Goal: Task Accomplishment & Management: Use online tool/utility

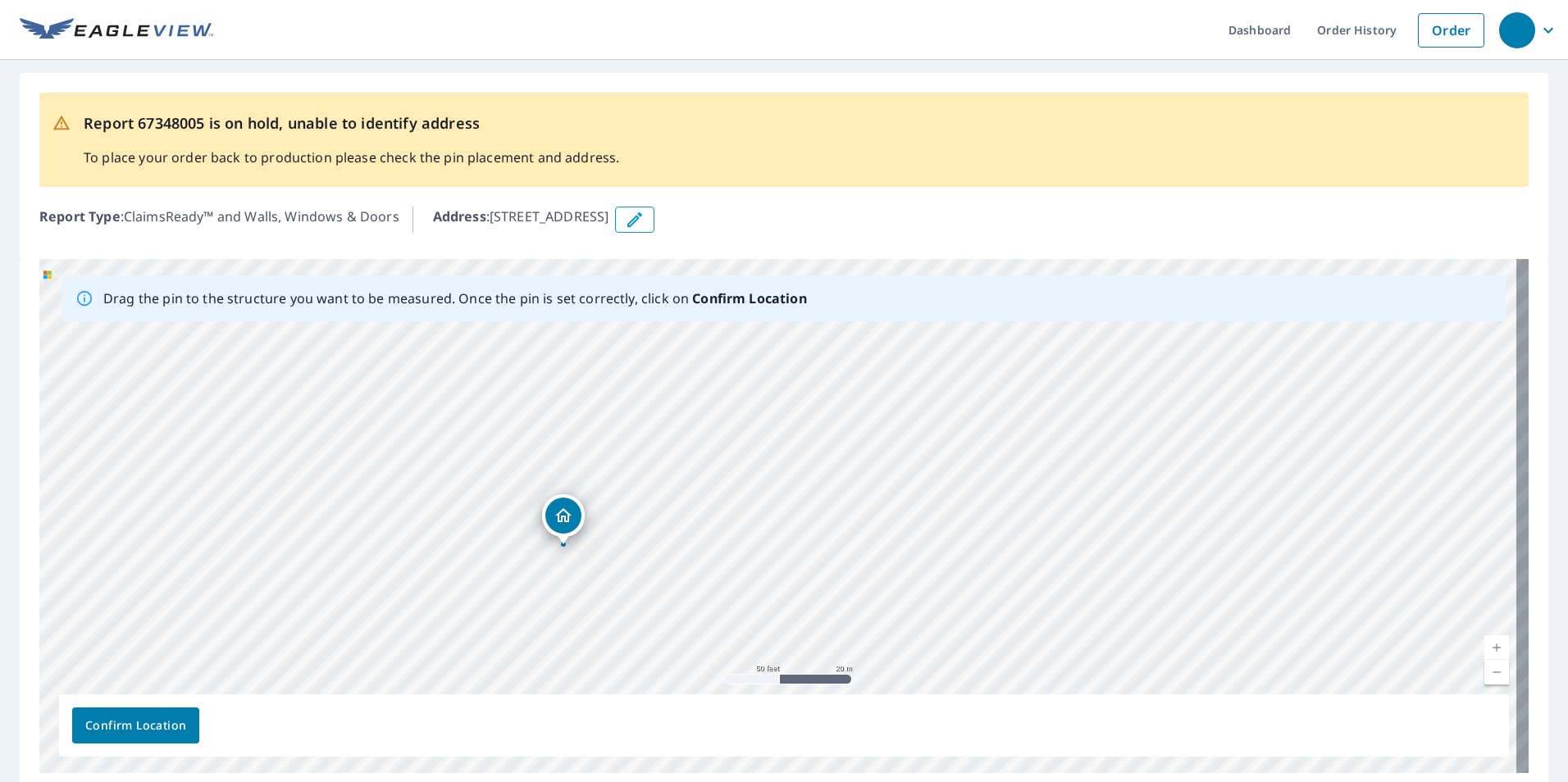
drag, startPoint x: 930, startPoint y: 587, endPoint x: 819, endPoint y: 722, distance: 174.8
click at [819, 722] on div "Drag the pin to the structure you want to be measured. Once the pin is set corr…" at bounding box center [783, 516] width 1489 height 514
click at [824, 556] on div "[STREET_ADDRESS]" at bounding box center [783, 516] width 1489 height 514
drag, startPoint x: 861, startPoint y: 352, endPoint x: 789, endPoint y: 634, distance: 291.0
click at [789, 634] on div "[STREET_ADDRESS]" at bounding box center [783, 516] width 1489 height 514
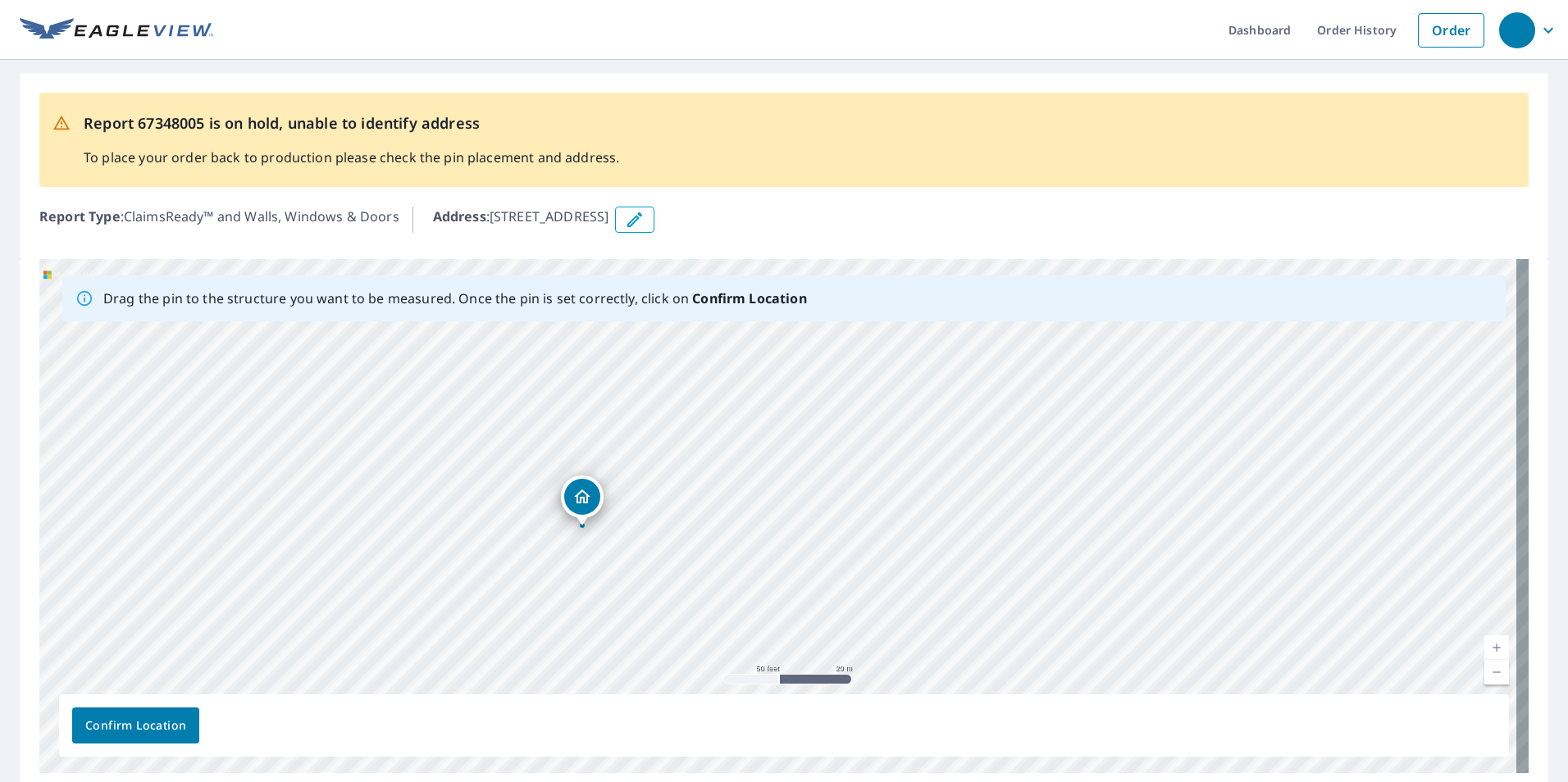
drag, startPoint x: 739, startPoint y: 577, endPoint x: 882, endPoint y: 412, distance: 218.3
click at [882, 412] on div "[STREET_ADDRESS]" at bounding box center [783, 516] width 1489 height 514
drag, startPoint x: 221, startPoint y: 550, endPoint x: 125, endPoint y: 424, distance: 158.4
click at [125, 424] on div "[STREET_ADDRESS]" at bounding box center [783, 516] width 1489 height 514
drag, startPoint x: 1248, startPoint y: 503, endPoint x: 614, endPoint y: 570, distance: 637.5
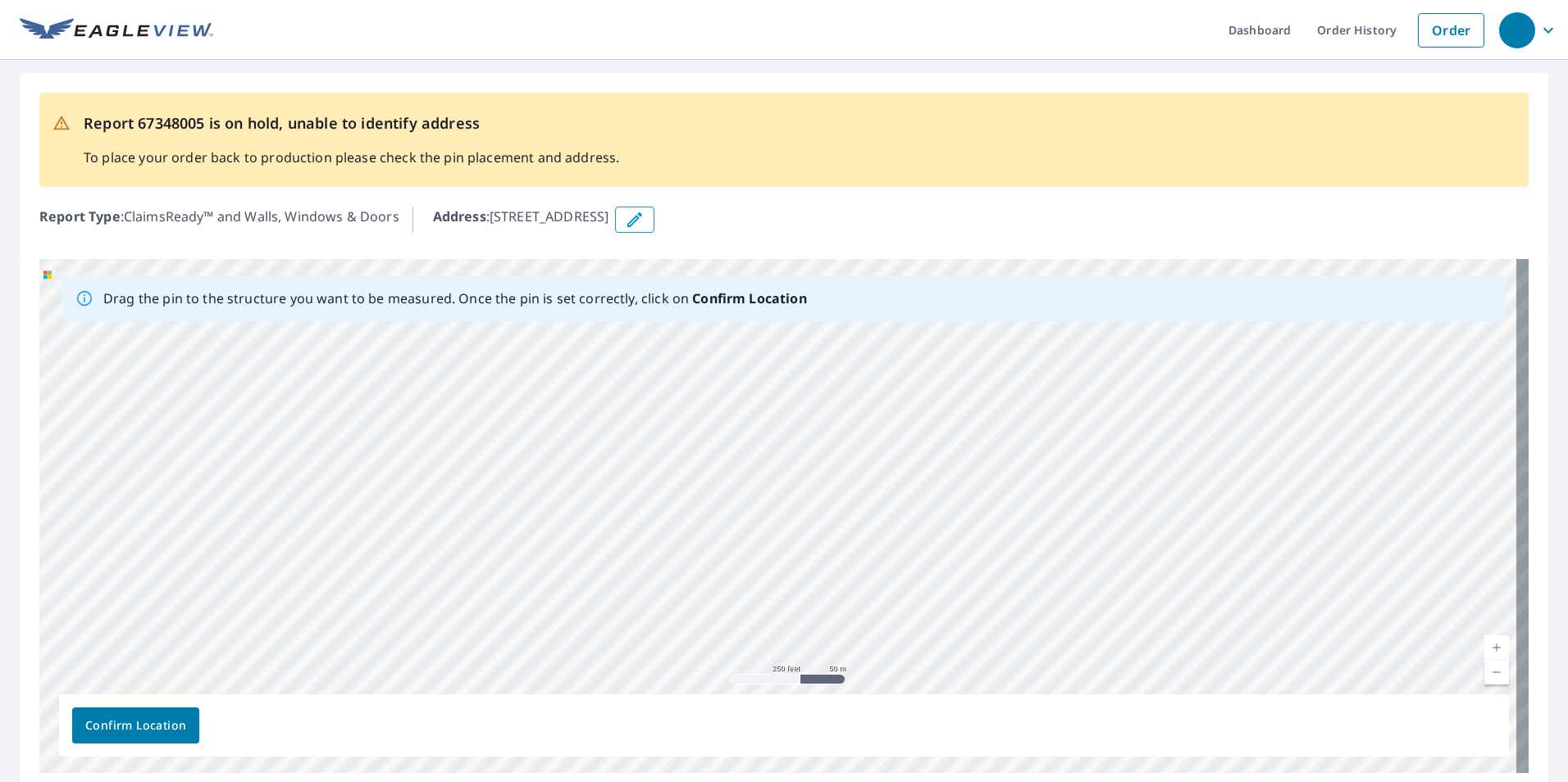
click at [614, 570] on div "[STREET_ADDRESS]" at bounding box center [783, 516] width 1489 height 514
drag, startPoint x: 196, startPoint y: 449, endPoint x: 691, endPoint y: 490, distance: 496.7
click at [691, 490] on div "[STREET_ADDRESS]" at bounding box center [783, 516] width 1489 height 514
drag, startPoint x: 502, startPoint y: 482, endPoint x: 573, endPoint y: 386, distance: 119.4
click at [573, 386] on div "[STREET_ADDRESS]" at bounding box center [783, 516] width 1489 height 514
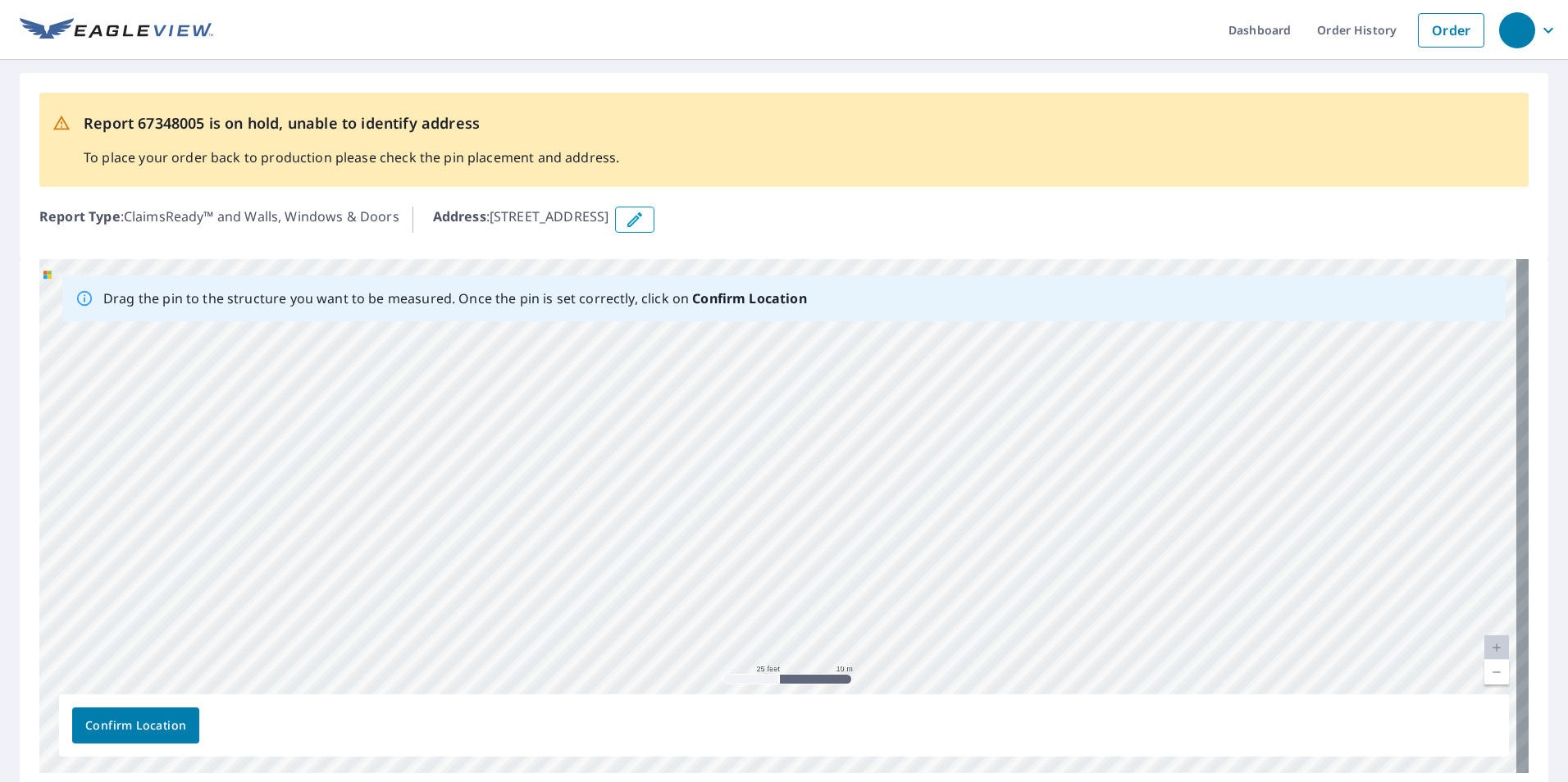
drag, startPoint x: 424, startPoint y: 529, endPoint x: 548, endPoint y: 530, distance: 124.0
click at [548, 530] on div "[STREET_ADDRESS]" at bounding box center [783, 516] width 1489 height 514
drag, startPoint x: 791, startPoint y: 406, endPoint x: 921, endPoint y: 668, distance: 292.5
click at [921, 668] on div "[STREET_ADDRESS]" at bounding box center [783, 516] width 1489 height 514
drag, startPoint x: 747, startPoint y: 601, endPoint x: 851, endPoint y: 350, distance: 271.7
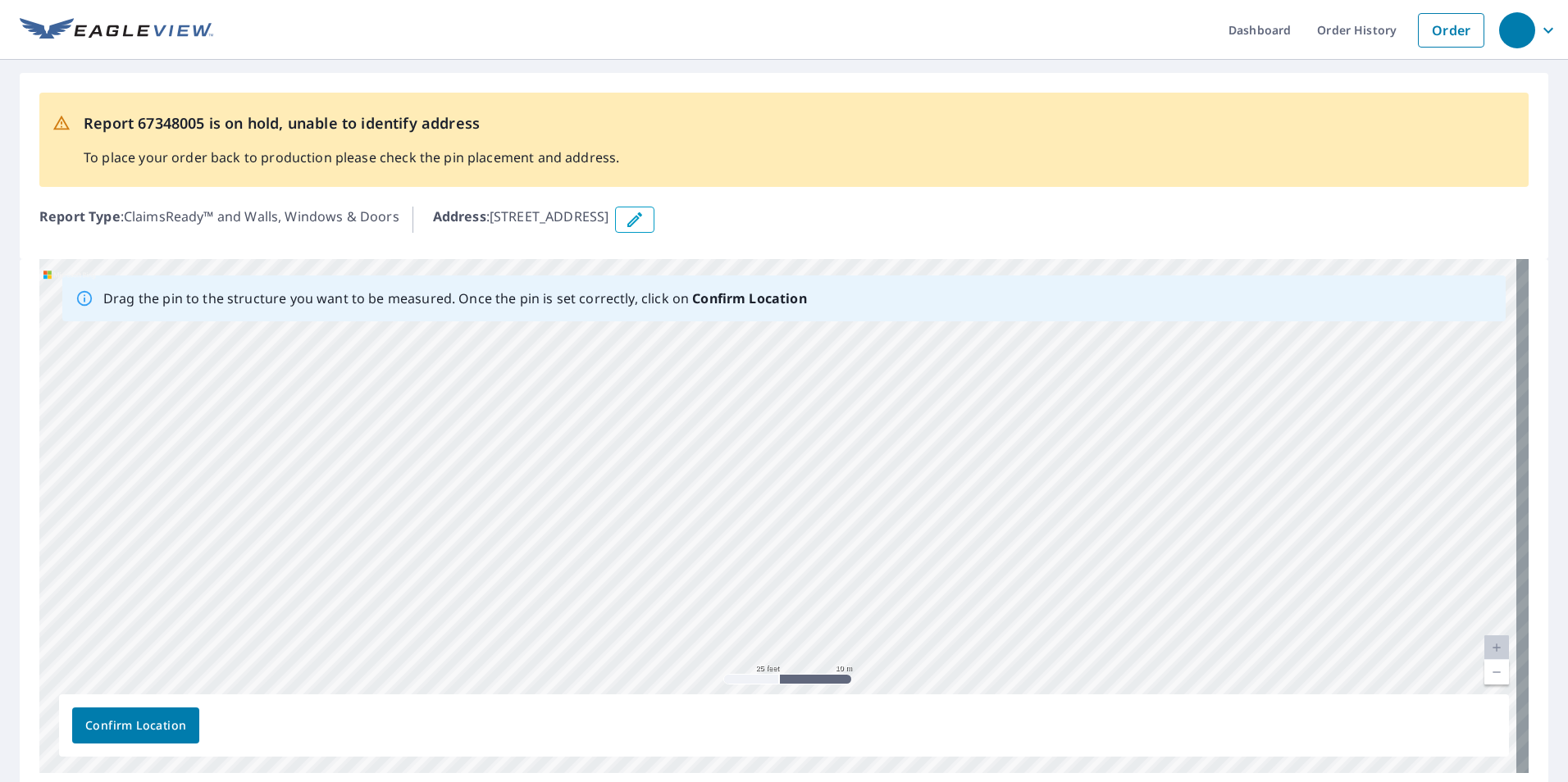
click at [851, 350] on div "[STREET_ADDRESS]" at bounding box center [783, 516] width 1489 height 514
drag, startPoint x: 798, startPoint y: 484, endPoint x: 830, endPoint y: 353, distance: 134.9
click at [830, 353] on div "[STREET_ADDRESS]" at bounding box center [783, 516] width 1489 height 514
click at [809, 459] on div "[STREET_ADDRESS]" at bounding box center [783, 516] width 1489 height 514
drag, startPoint x: 390, startPoint y: 523, endPoint x: 1120, endPoint y: 682, distance: 747.1
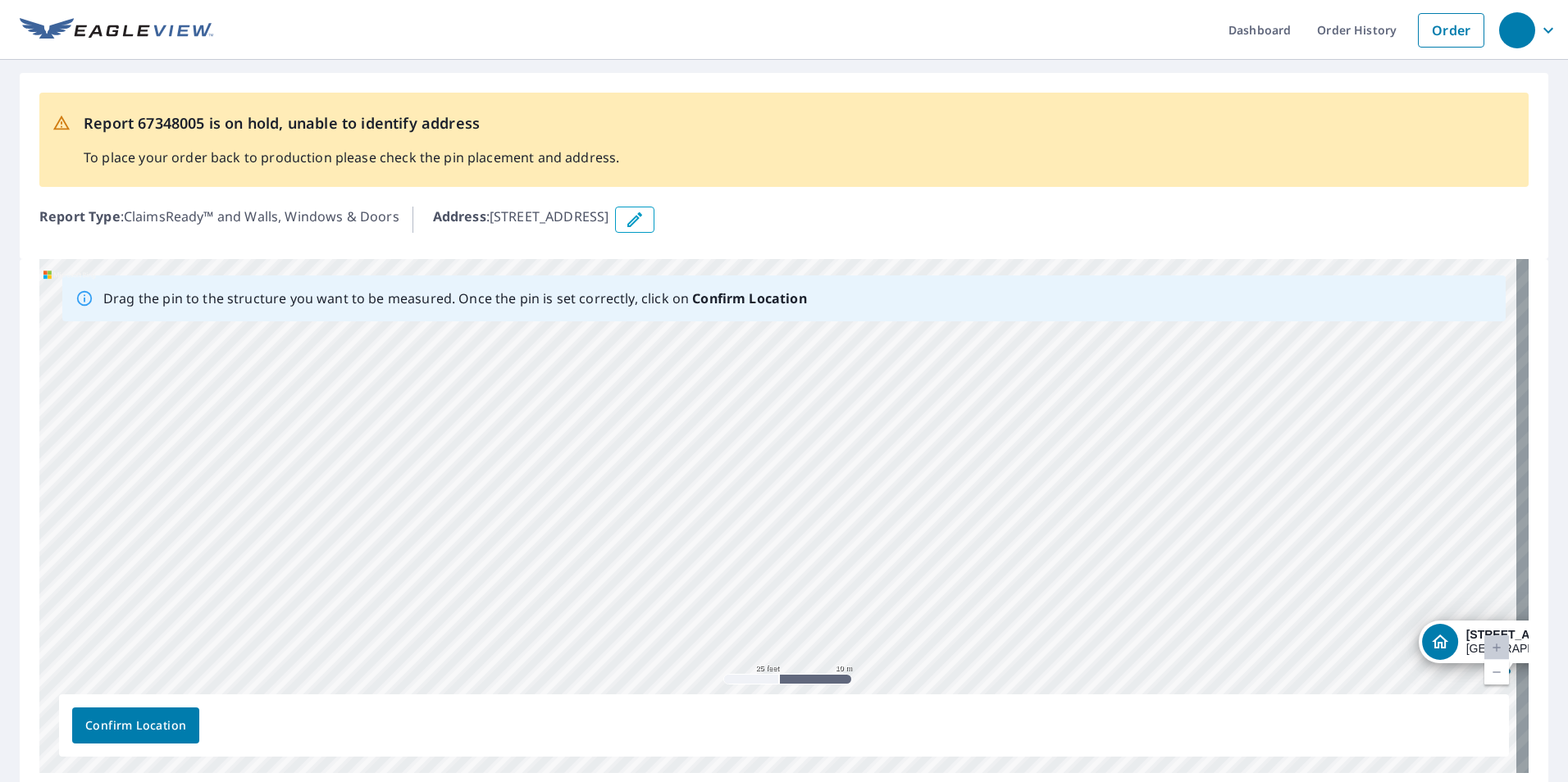
click at [1120, 682] on div "[STREET_ADDRESS]" at bounding box center [783, 516] width 1489 height 514
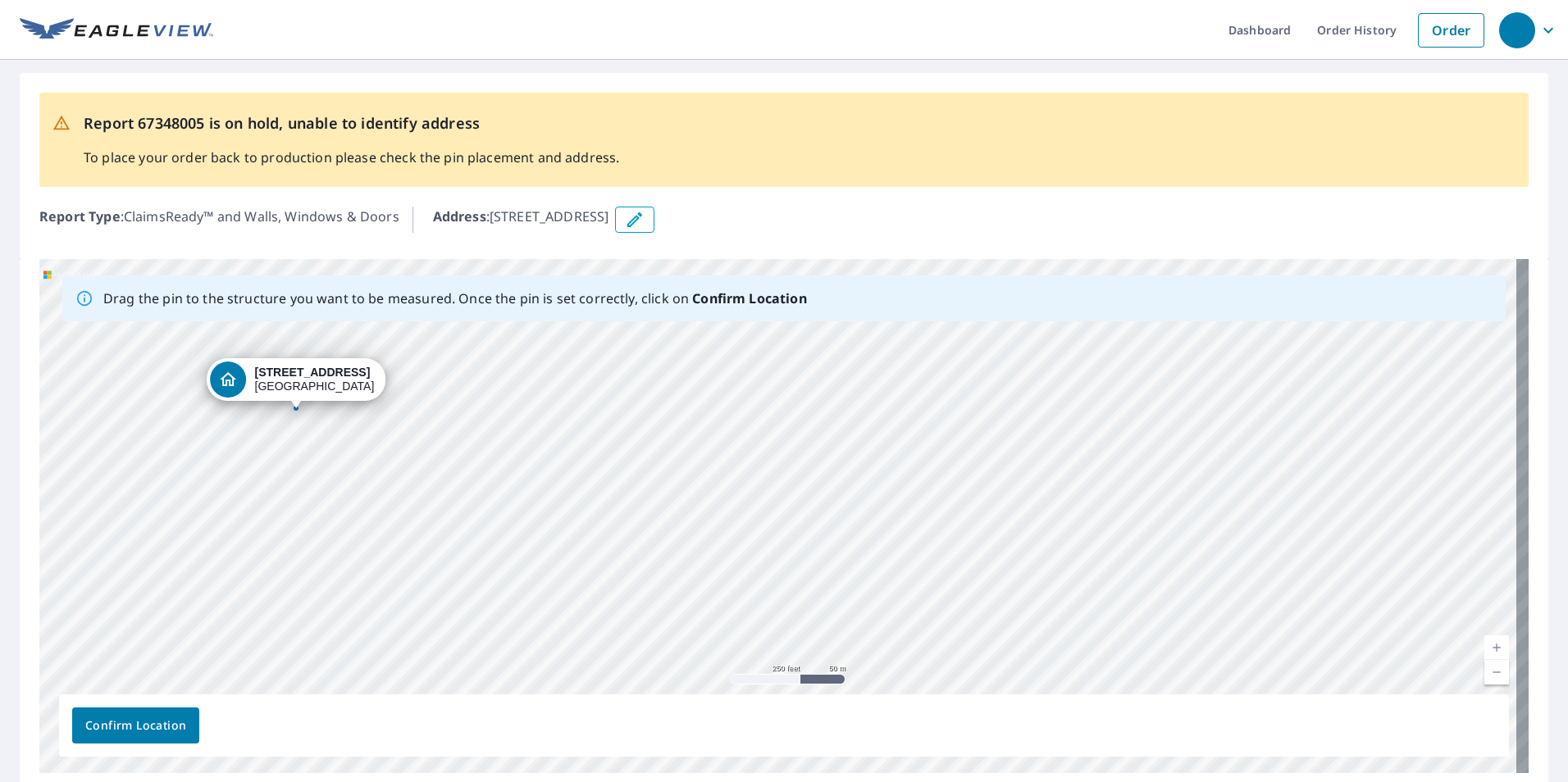
drag, startPoint x: 1226, startPoint y: 507, endPoint x: 752, endPoint y: 405, distance: 484.9
click at [752, 405] on div "[STREET_ADDRESS]" at bounding box center [783, 516] width 1489 height 514
click at [515, 405] on div "[STREET_ADDRESS]" at bounding box center [783, 516] width 1489 height 514
drag, startPoint x: 384, startPoint y: 447, endPoint x: 883, endPoint y: 514, distance: 503.5
click at [883, 514] on div "[STREET_ADDRESS]" at bounding box center [783, 516] width 1489 height 514
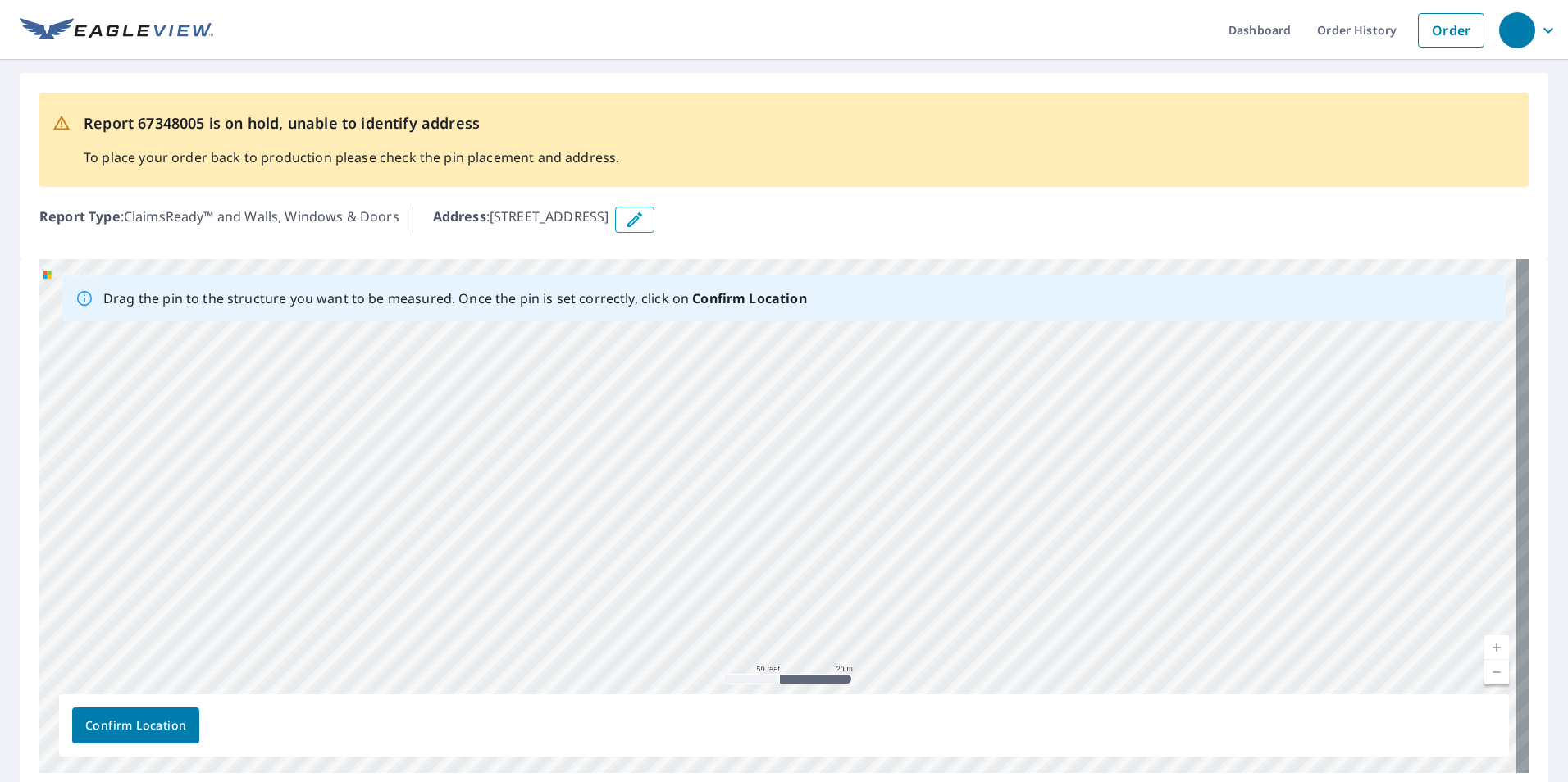
click at [645, 221] on icon "button" at bounding box center [635, 220] width 20 height 20
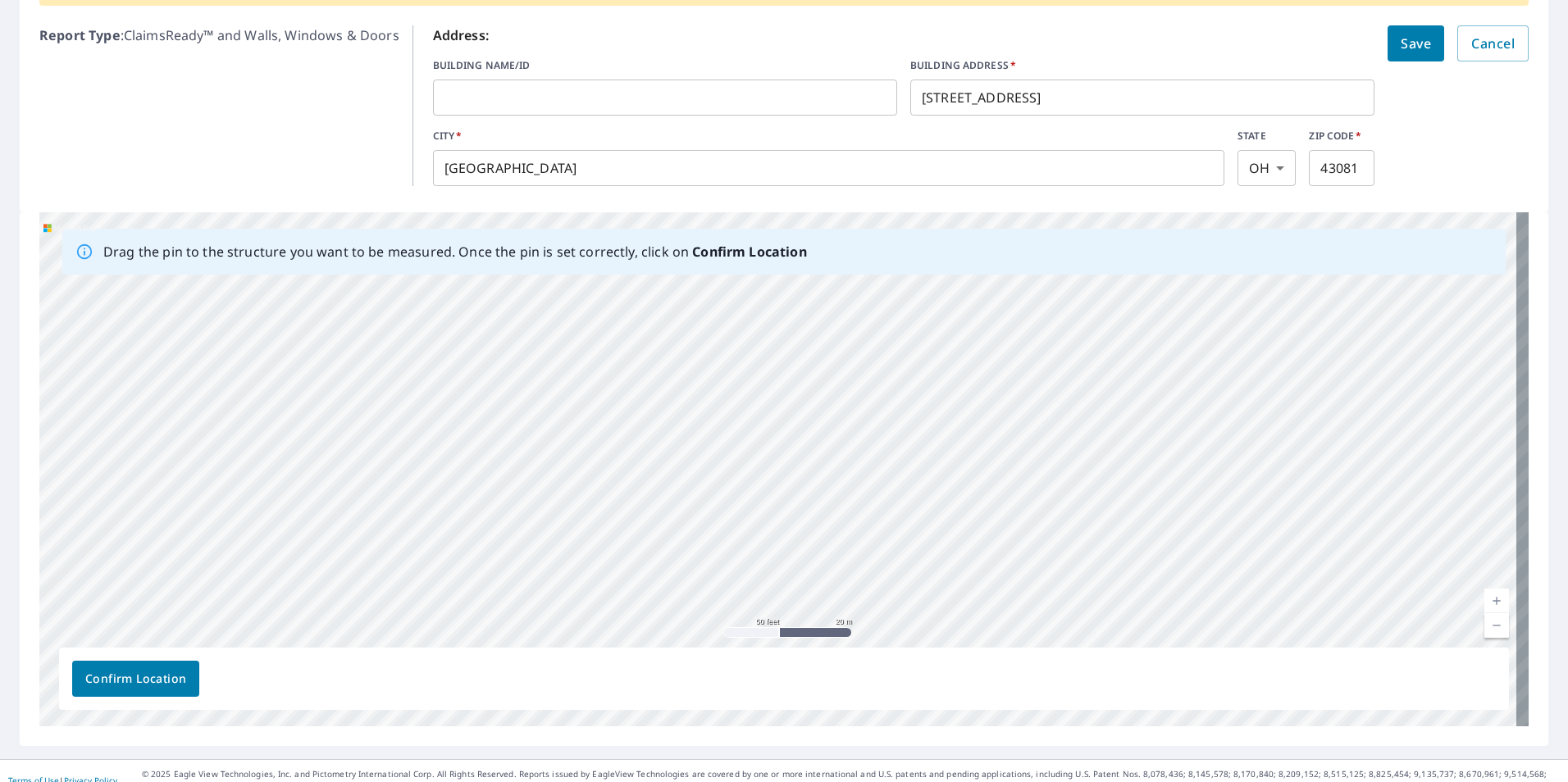
scroll to position [200, 0]
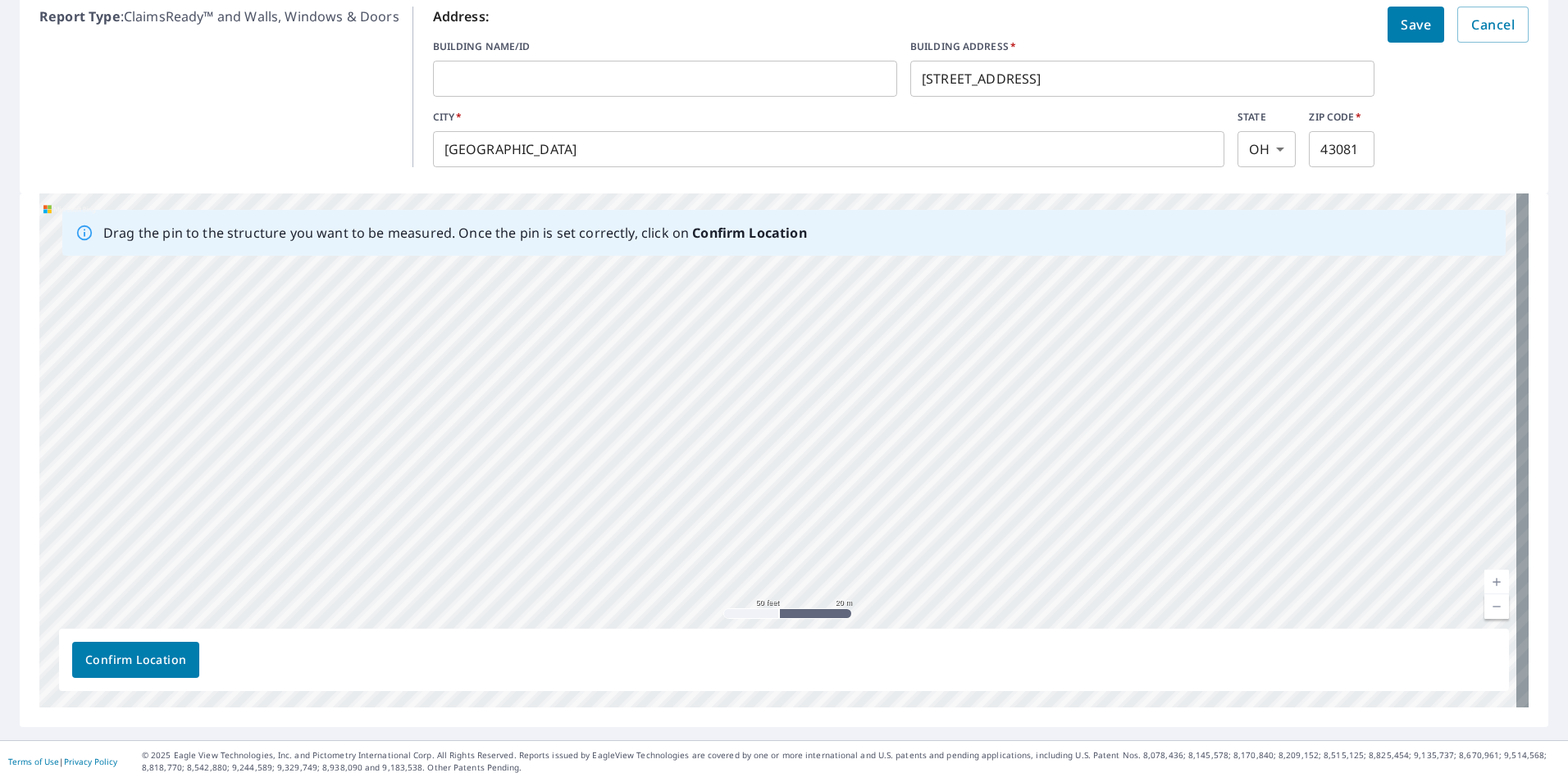
click at [1007, 405] on div "[STREET_ADDRESS]" at bounding box center [783, 451] width 1489 height 514
drag, startPoint x: 172, startPoint y: 396, endPoint x: 471, endPoint y: 419, distance: 299.9
drag, startPoint x: 764, startPoint y: 405, endPoint x: 733, endPoint y: 492, distance: 92.4
click at [733, 492] on div "[STREET_ADDRESS]" at bounding box center [783, 451] width 1489 height 514
drag, startPoint x: 674, startPoint y: 428, endPoint x: 700, endPoint y: 421, distance: 26.9
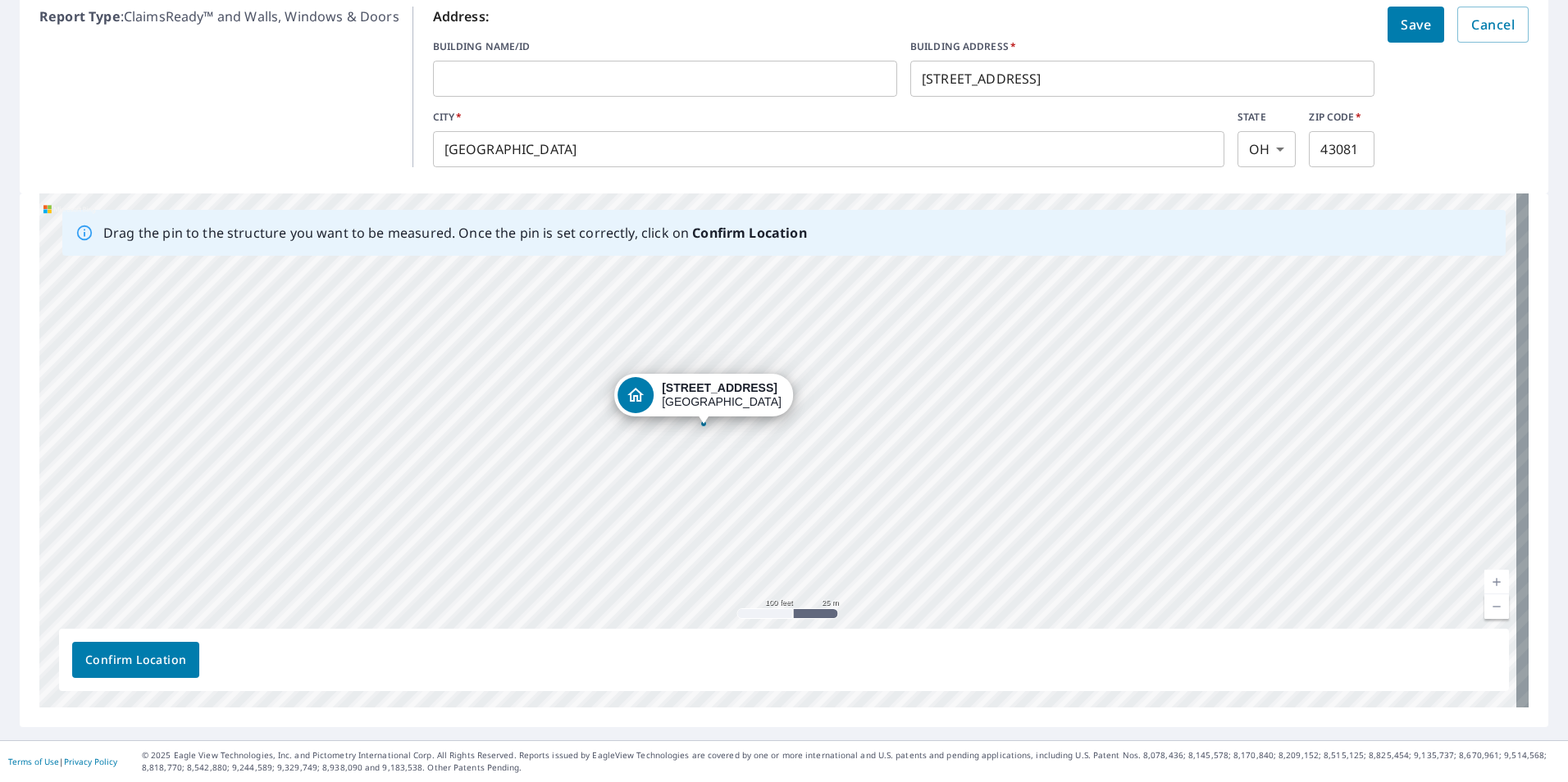
click at [700, 421] on div "[STREET_ADDRESS]" at bounding box center [783, 451] width 1489 height 514
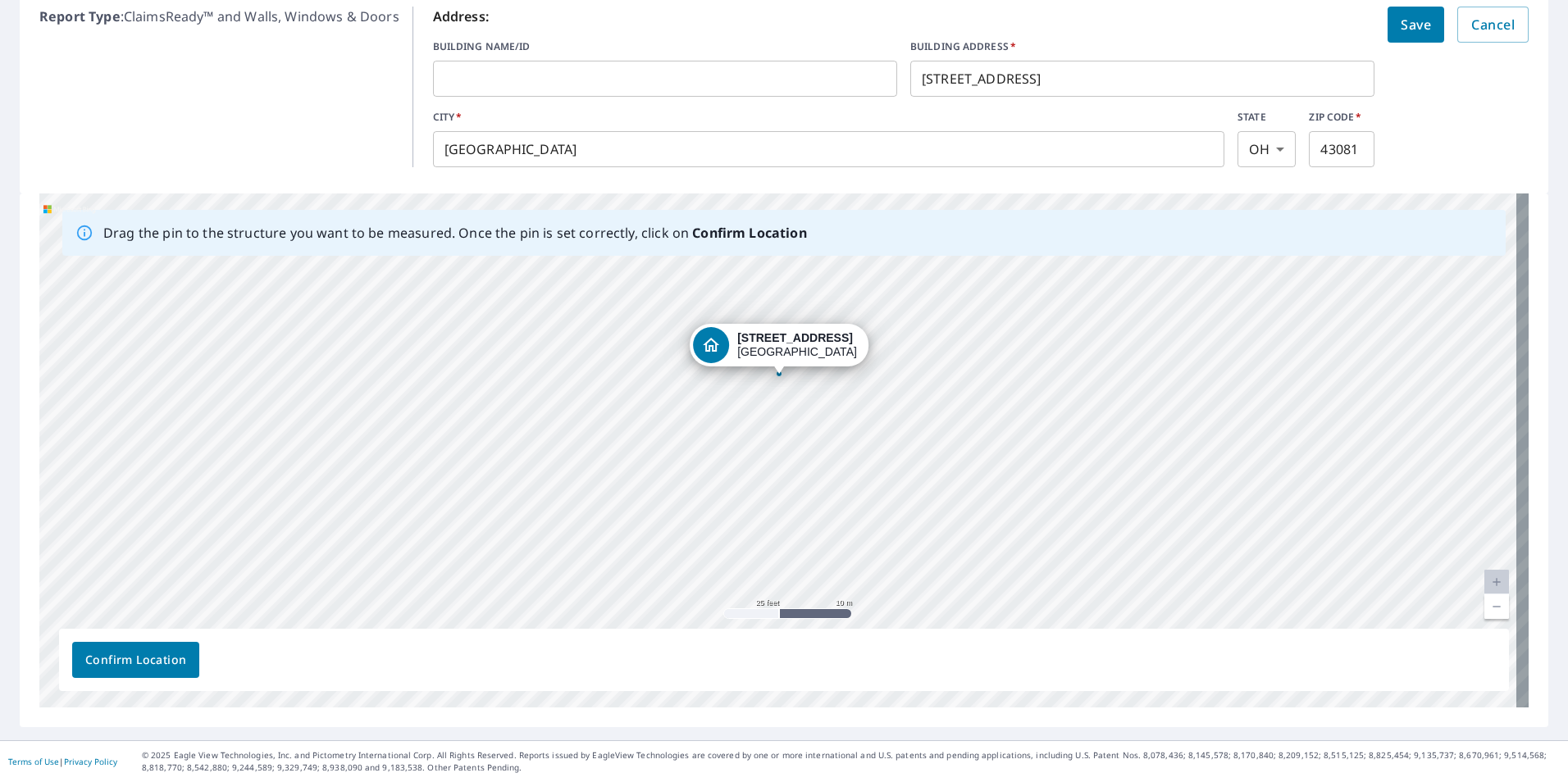
drag, startPoint x: 787, startPoint y: 326, endPoint x: 778, endPoint y: 370, distance: 44.9
click at [778, 370] on div "[STREET_ADDRESS]" at bounding box center [783, 451] width 1489 height 514
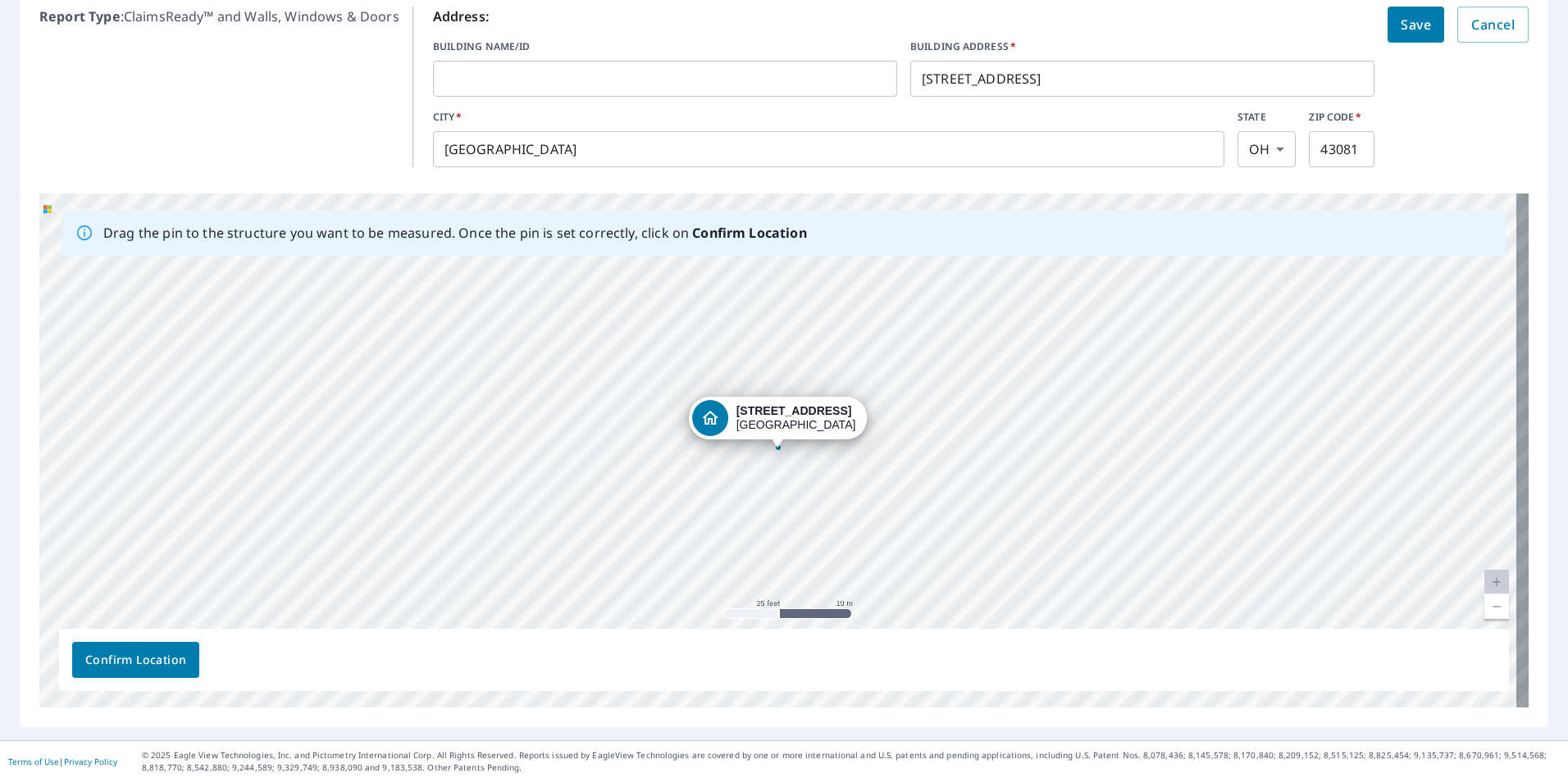
click at [1401, 23] on span "Save" at bounding box center [1416, 24] width 31 height 23
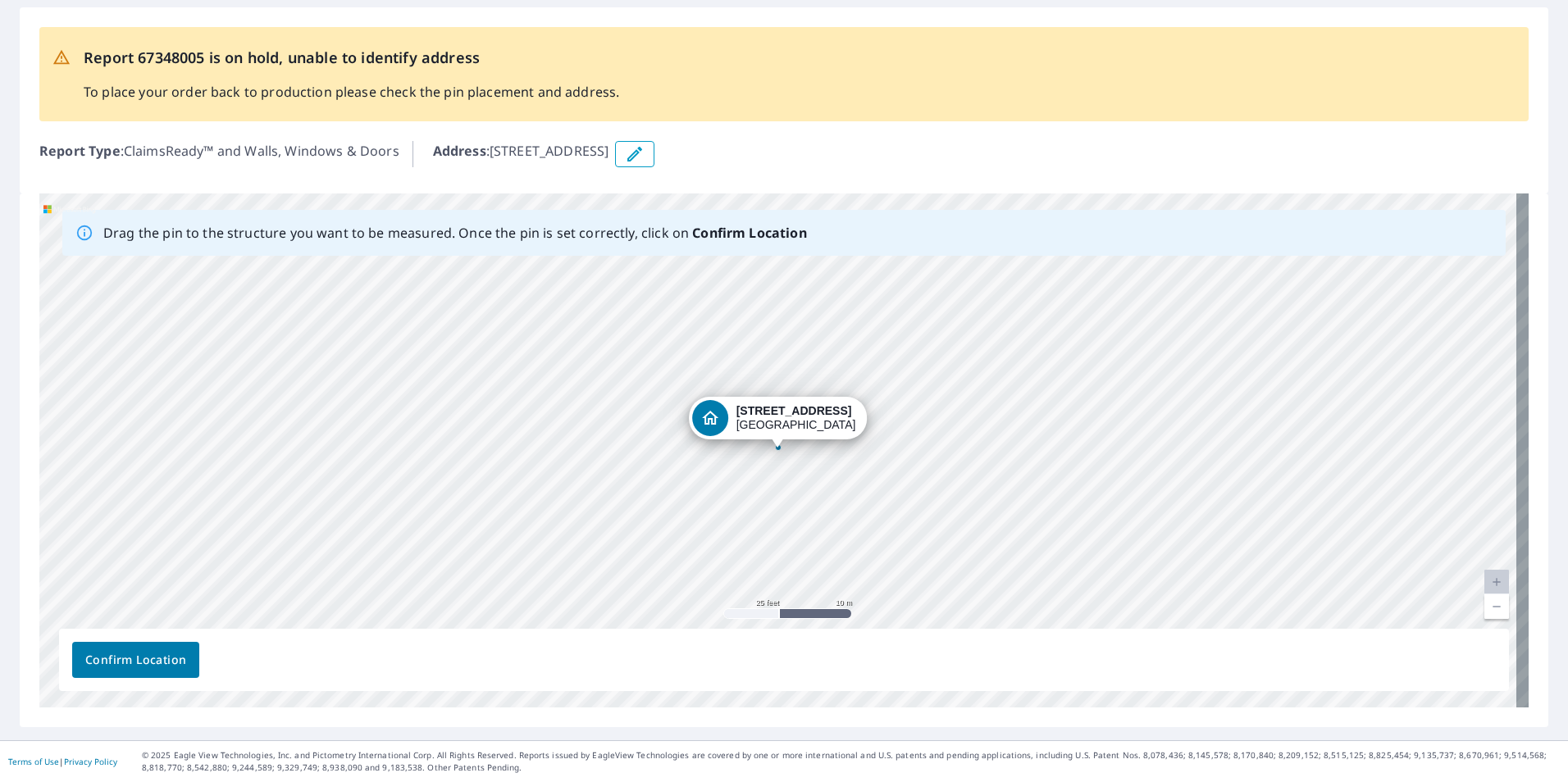
scroll to position [65, 0]
click at [156, 662] on span "Confirm Location" at bounding box center [135, 660] width 100 height 21
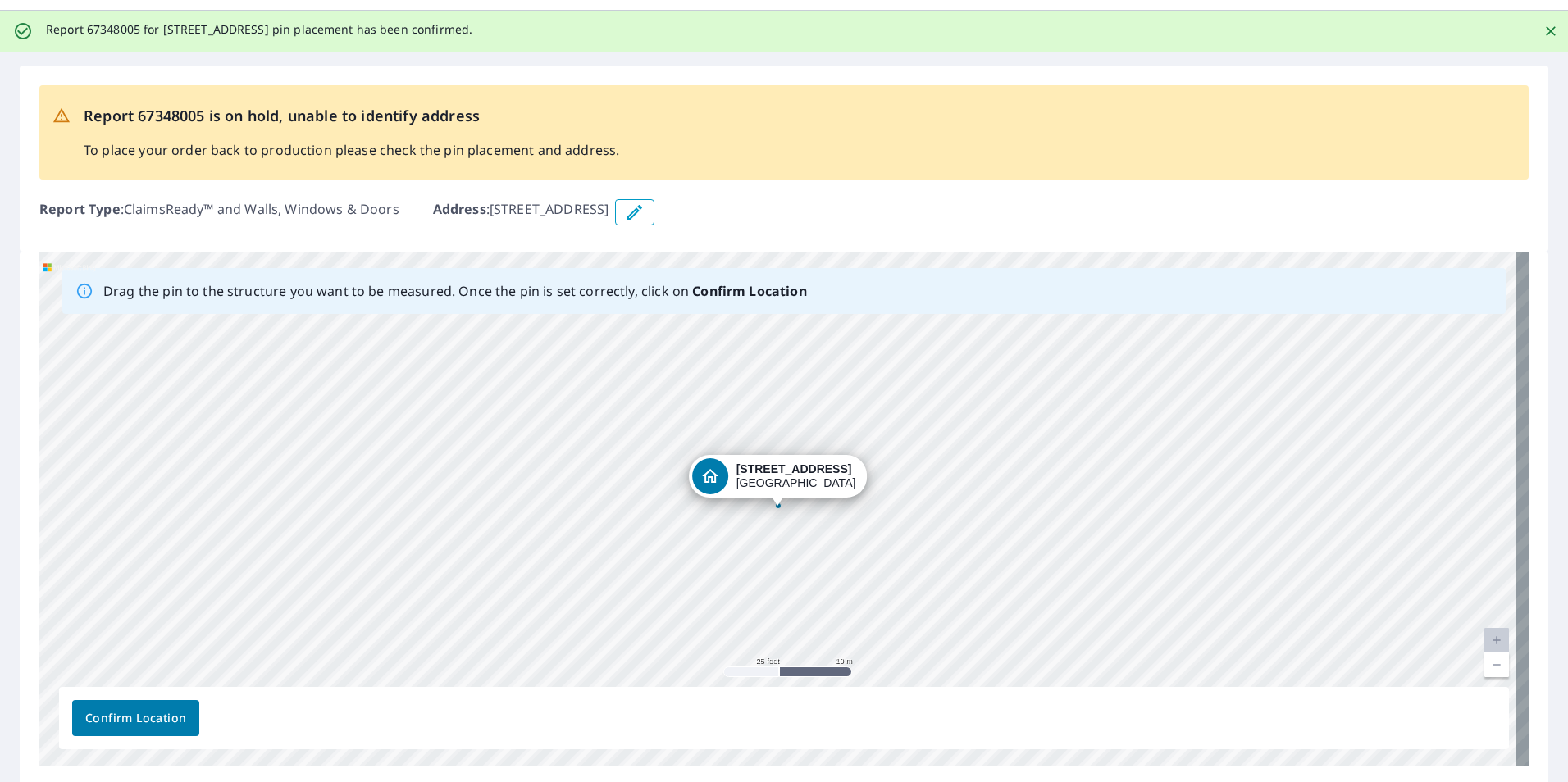
scroll to position [0, 0]
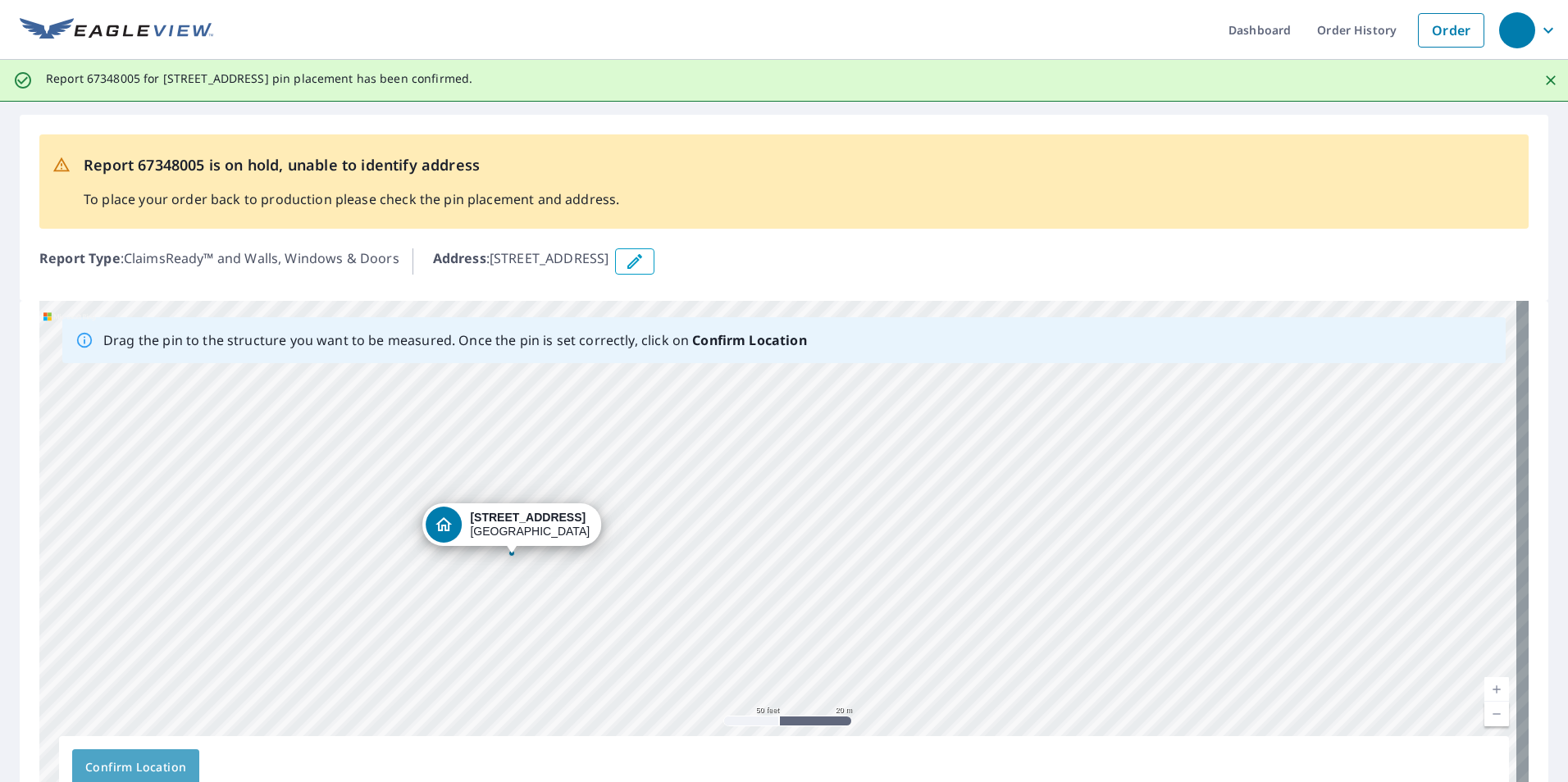
click at [127, 765] on span "Confirm Location" at bounding box center [135, 768] width 100 height 21
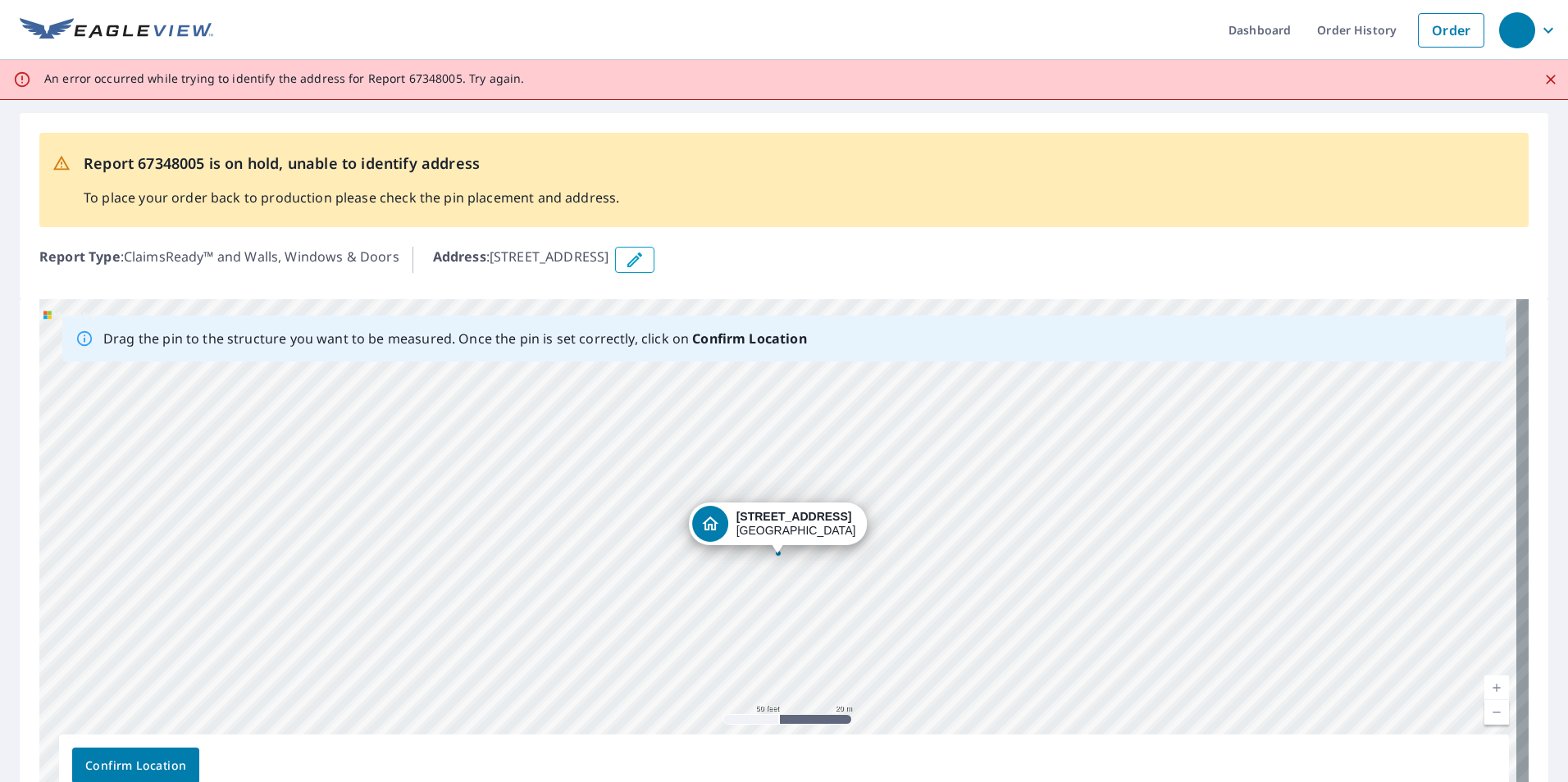
click at [1545, 81] on icon "Close" at bounding box center [1550, 79] width 10 height 10
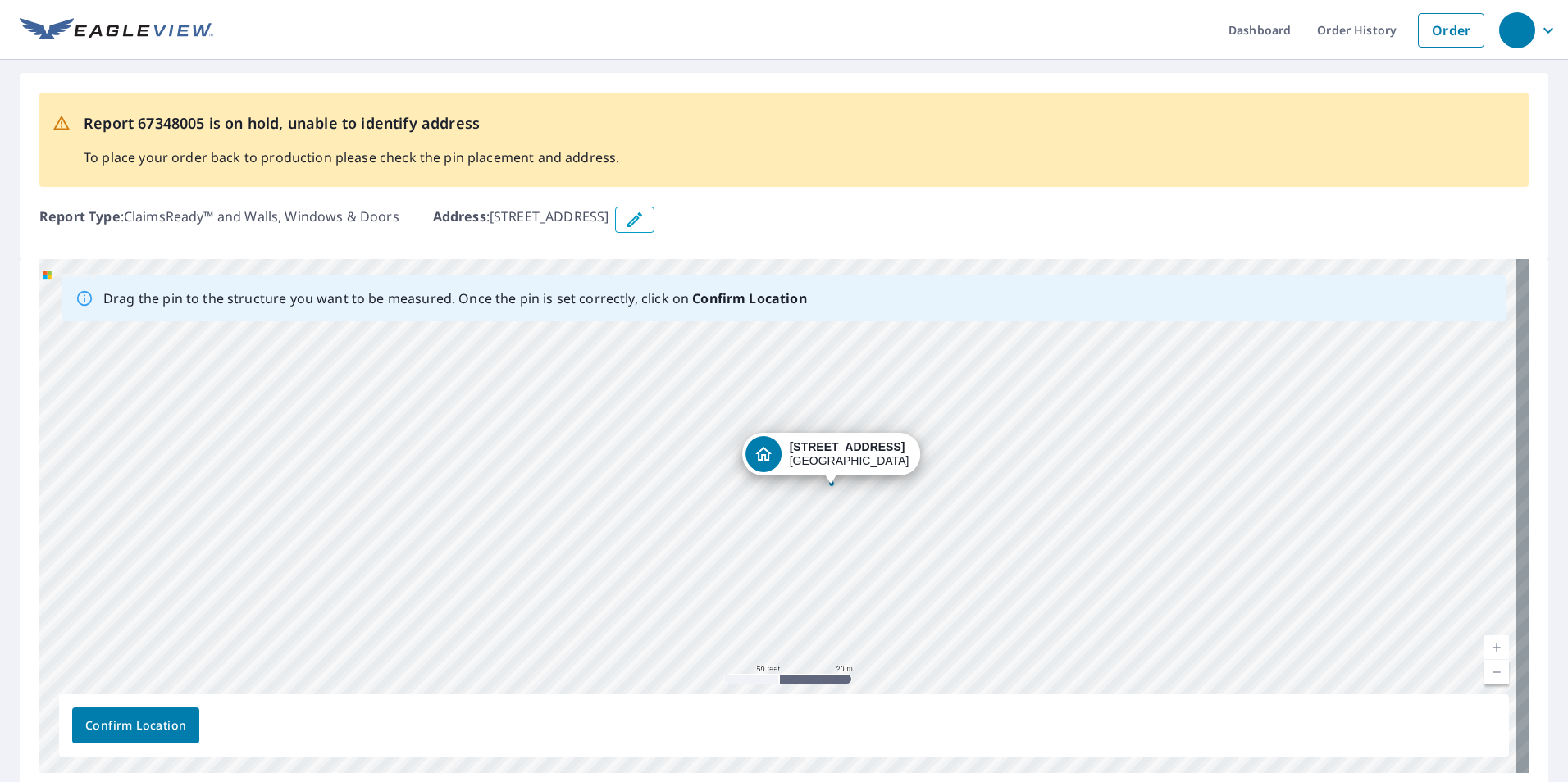
drag, startPoint x: 1066, startPoint y: 606, endPoint x: 1122, endPoint y: 584, distance: 60.2
click at [1122, 584] on div "[STREET_ADDRESS]" at bounding box center [783, 516] width 1489 height 514
click at [155, 726] on span "Confirm Location" at bounding box center [135, 726] width 100 height 21
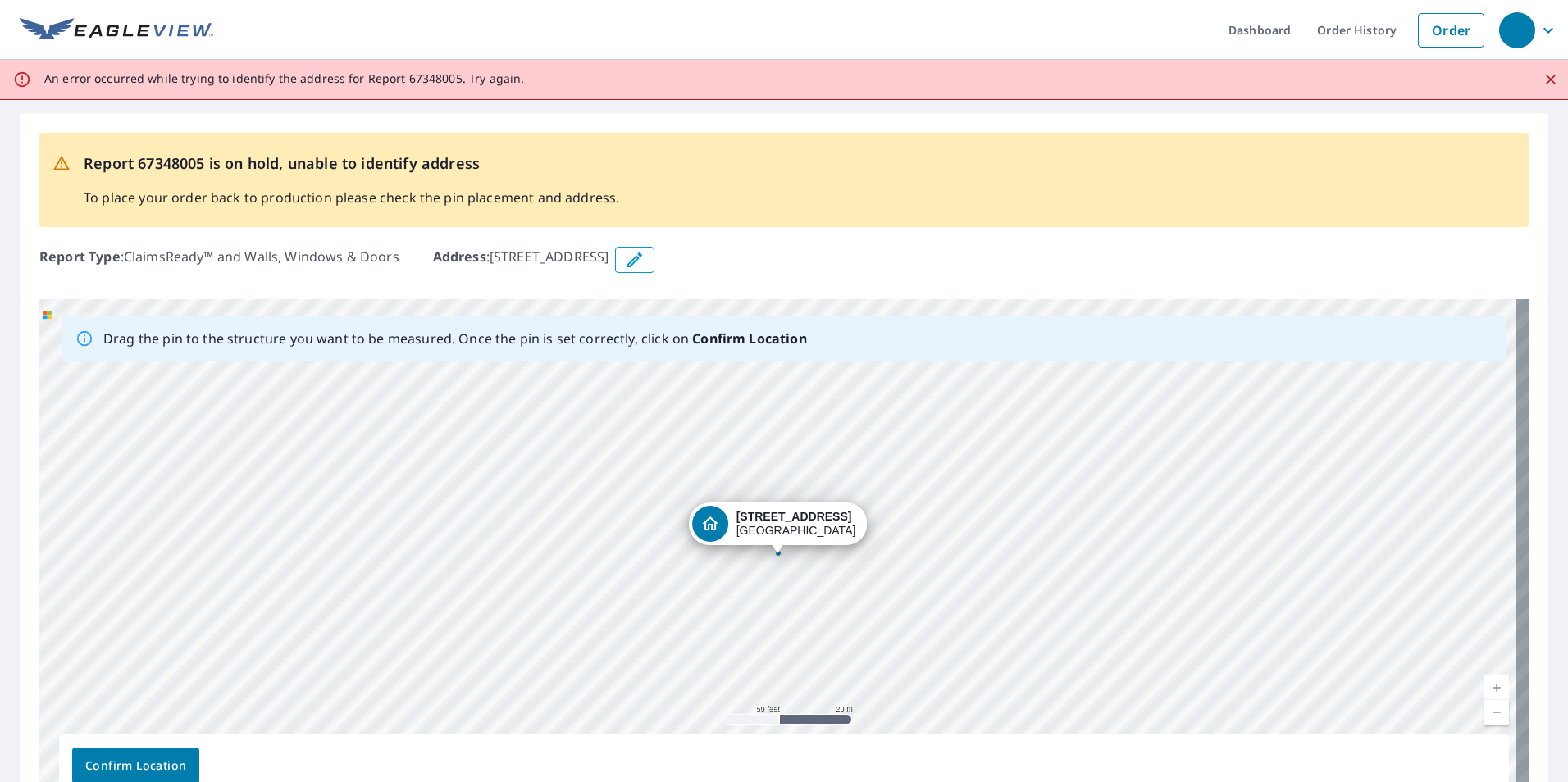
click at [1543, 76] on icon "Close" at bounding box center [1551, 80] width 16 height 16
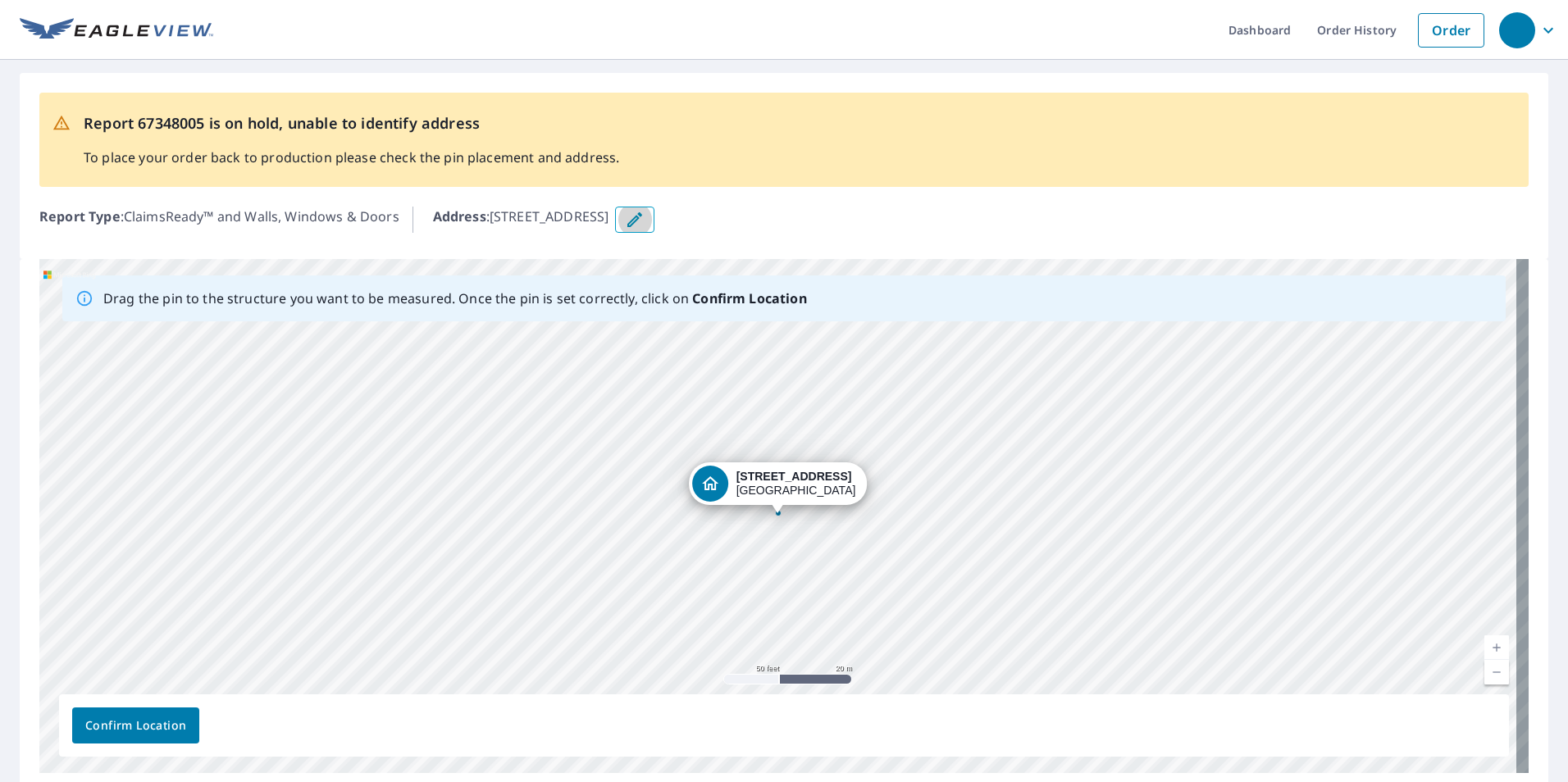
click at [645, 218] on icon "button" at bounding box center [635, 220] width 20 height 20
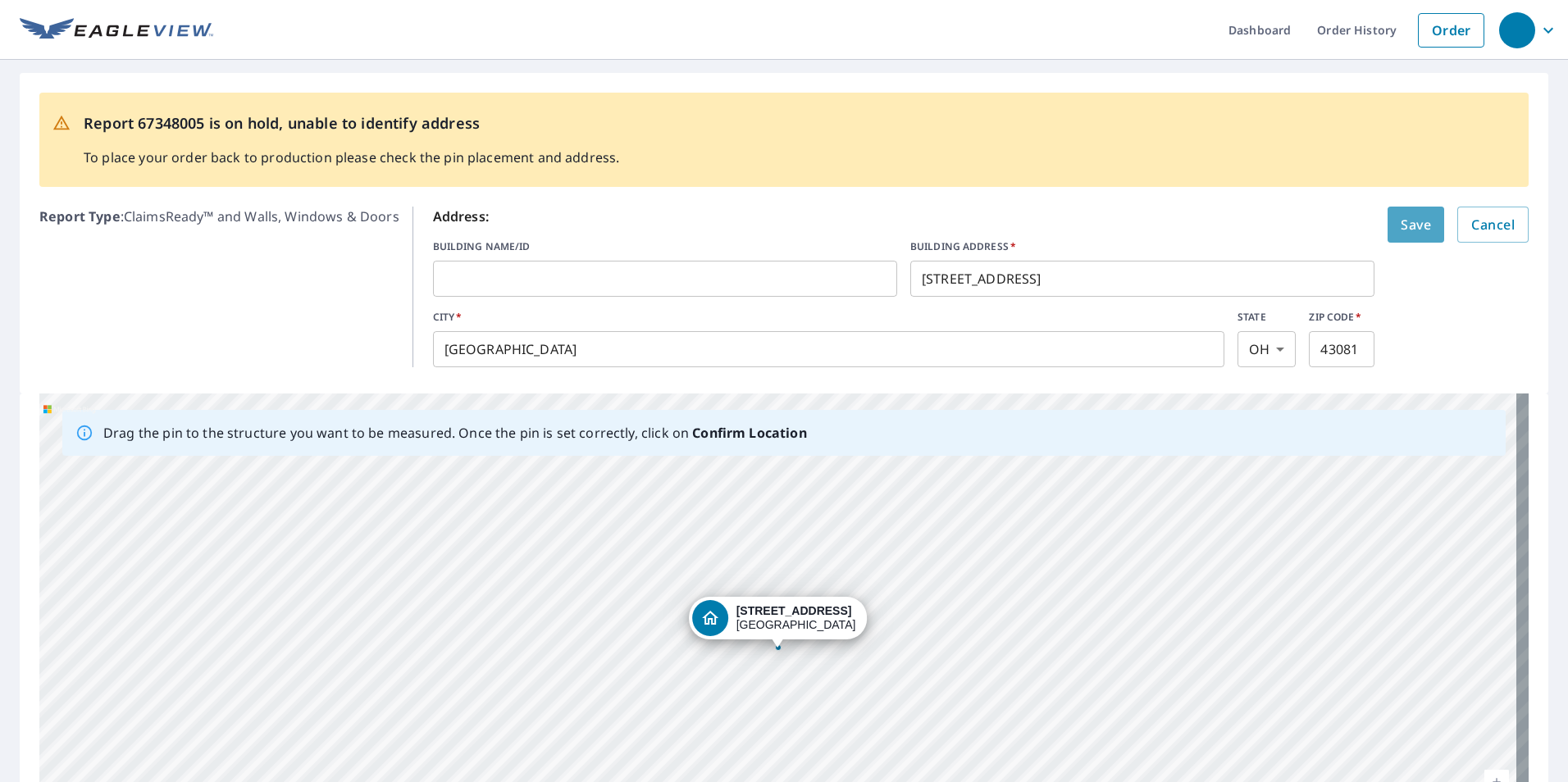
click at [1404, 217] on span "Save" at bounding box center [1416, 224] width 31 height 23
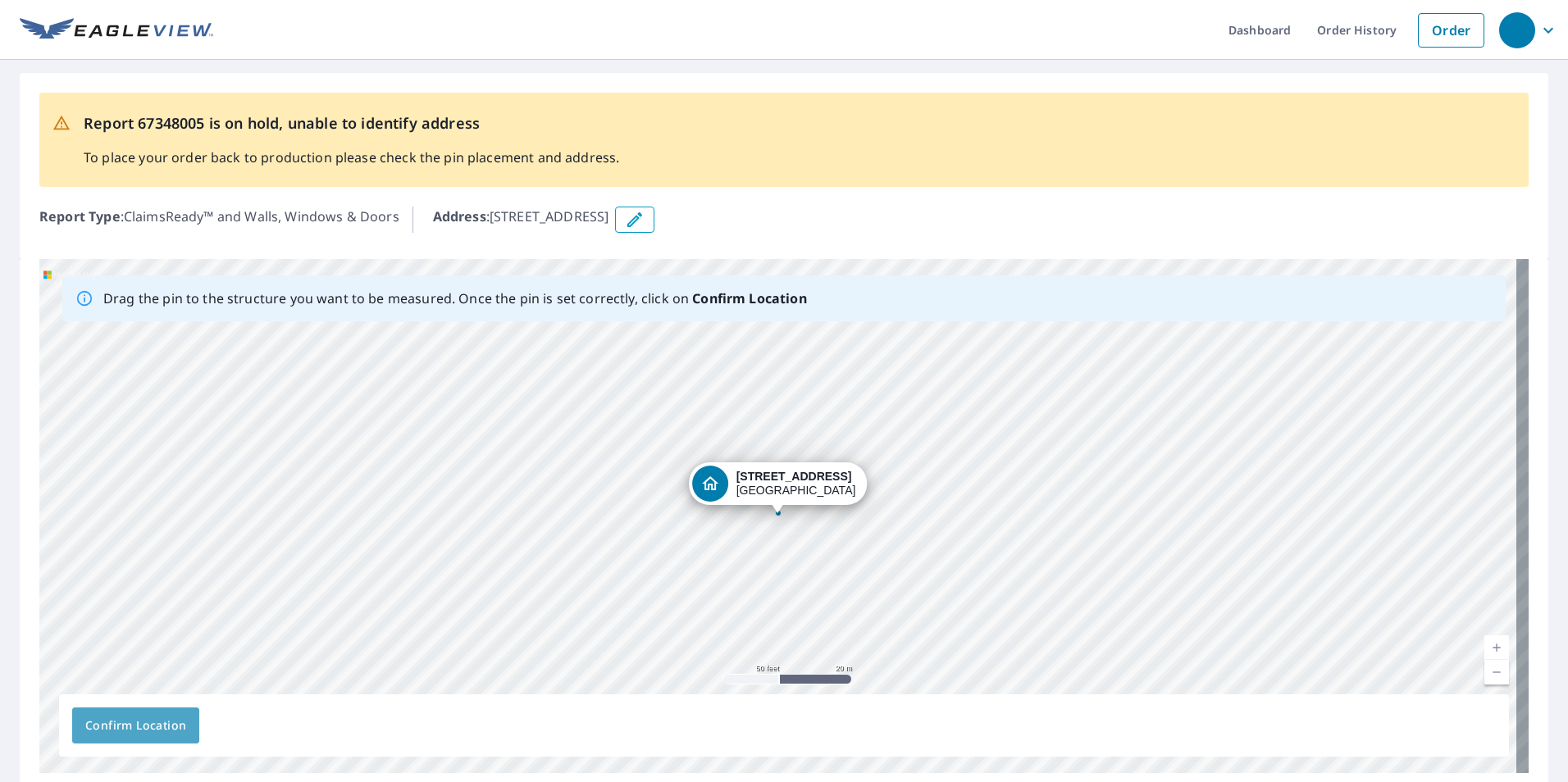
click at [122, 723] on span "Confirm Location" at bounding box center [135, 726] width 100 height 21
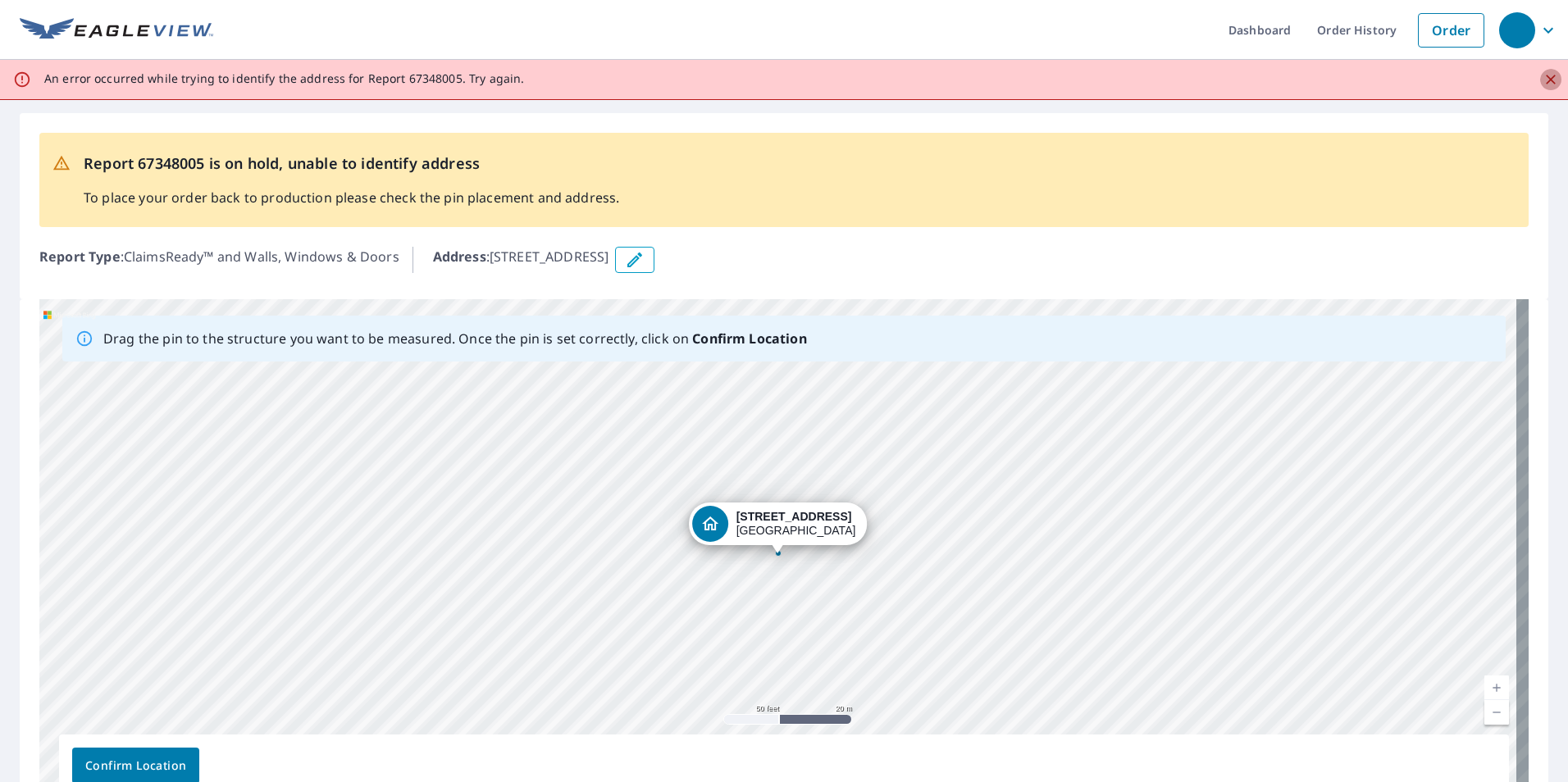
click at [1543, 79] on icon "Close" at bounding box center [1551, 80] width 16 height 16
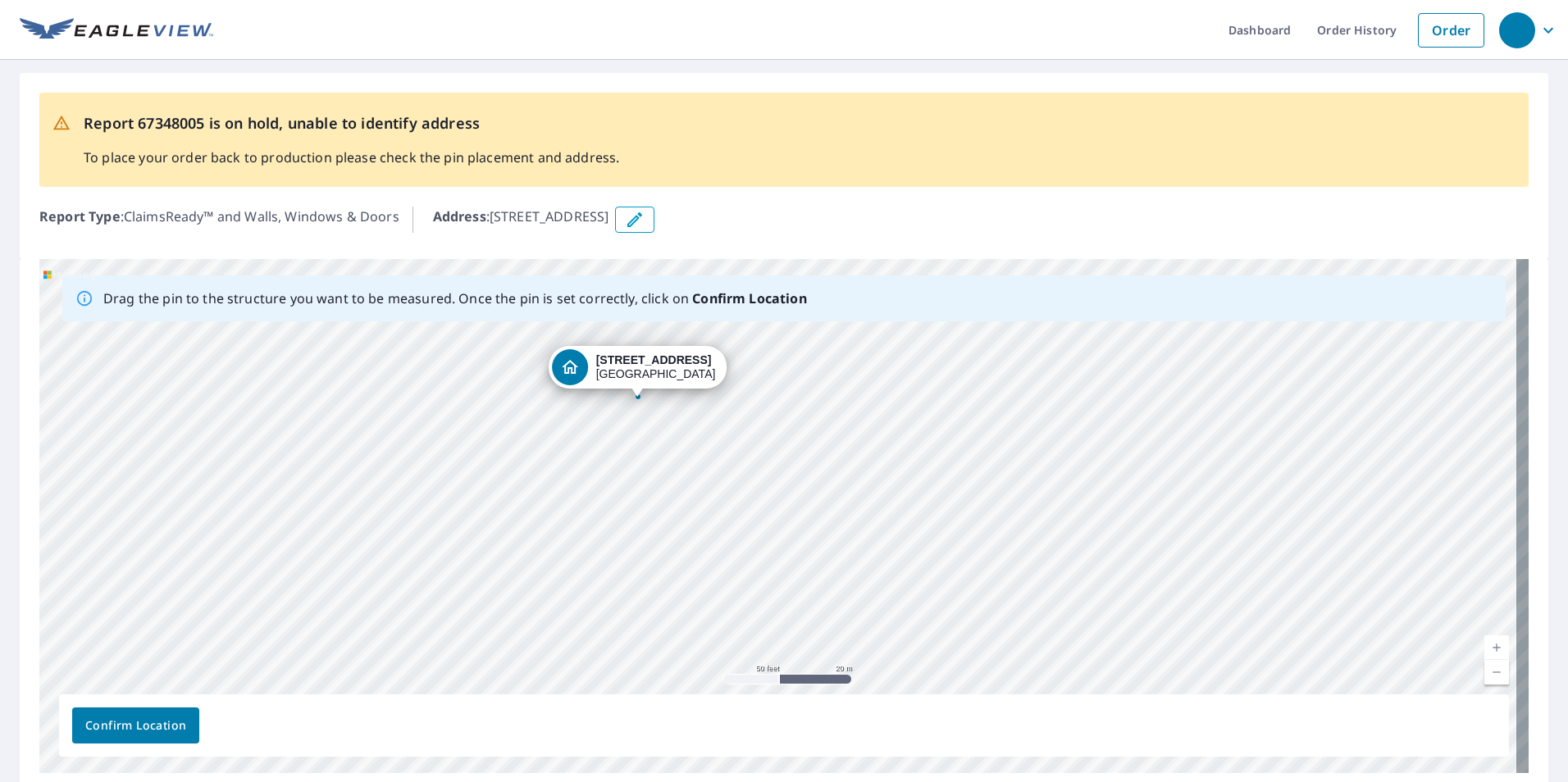
drag, startPoint x: 199, startPoint y: 515, endPoint x: -48, endPoint y: 405, distance: 270.4
click at [0, 405] on html "Dashboard Order History Order Report 67348005 is on hold, unable to identify ad…" at bounding box center [784, 391] width 1568 height 782
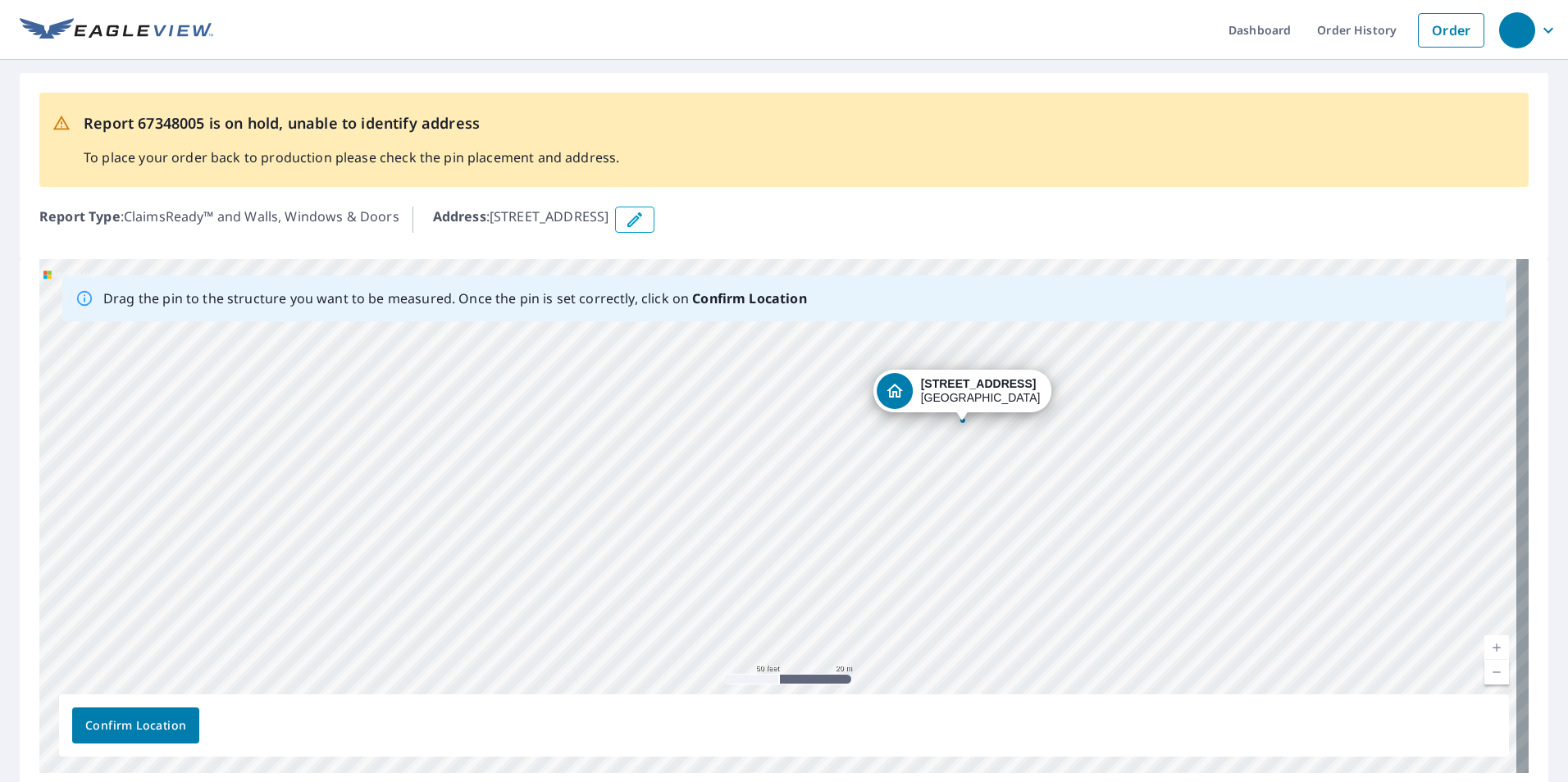
click at [377, 419] on div "[STREET_ADDRESS]" at bounding box center [783, 516] width 1489 height 514
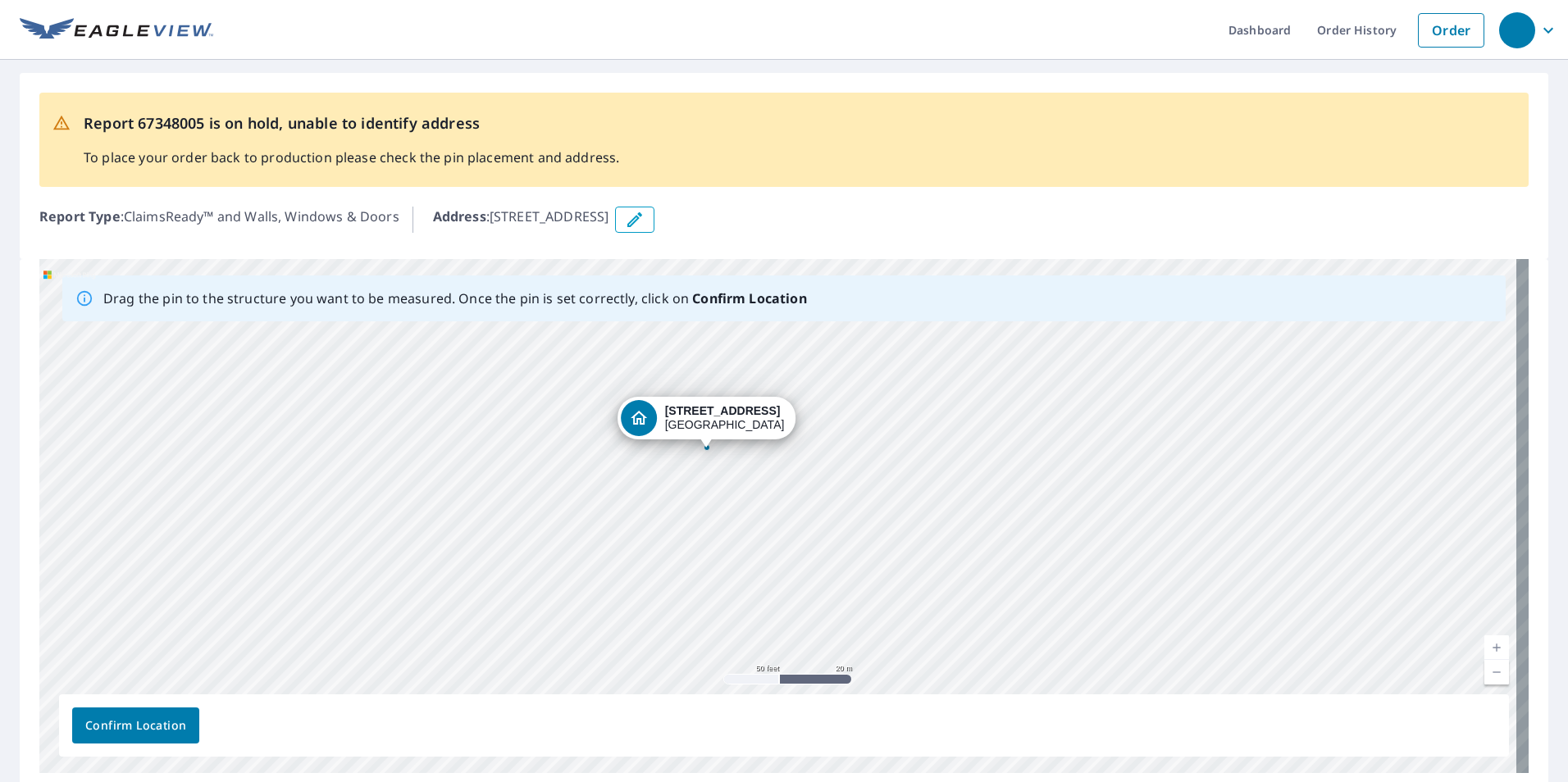
drag, startPoint x: 1091, startPoint y: 520, endPoint x: 835, endPoint y: 547, distance: 257.4
click at [835, 547] on div "[STREET_ADDRESS]" at bounding box center [783, 516] width 1489 height 514
click at [703, 453] on div "[STREET_ADDRESS]" at bounding box center [783, 516] width 1489 height 514
click at [645, 219] on icon "button" at bounding box center [635, 220] width 20 height 20
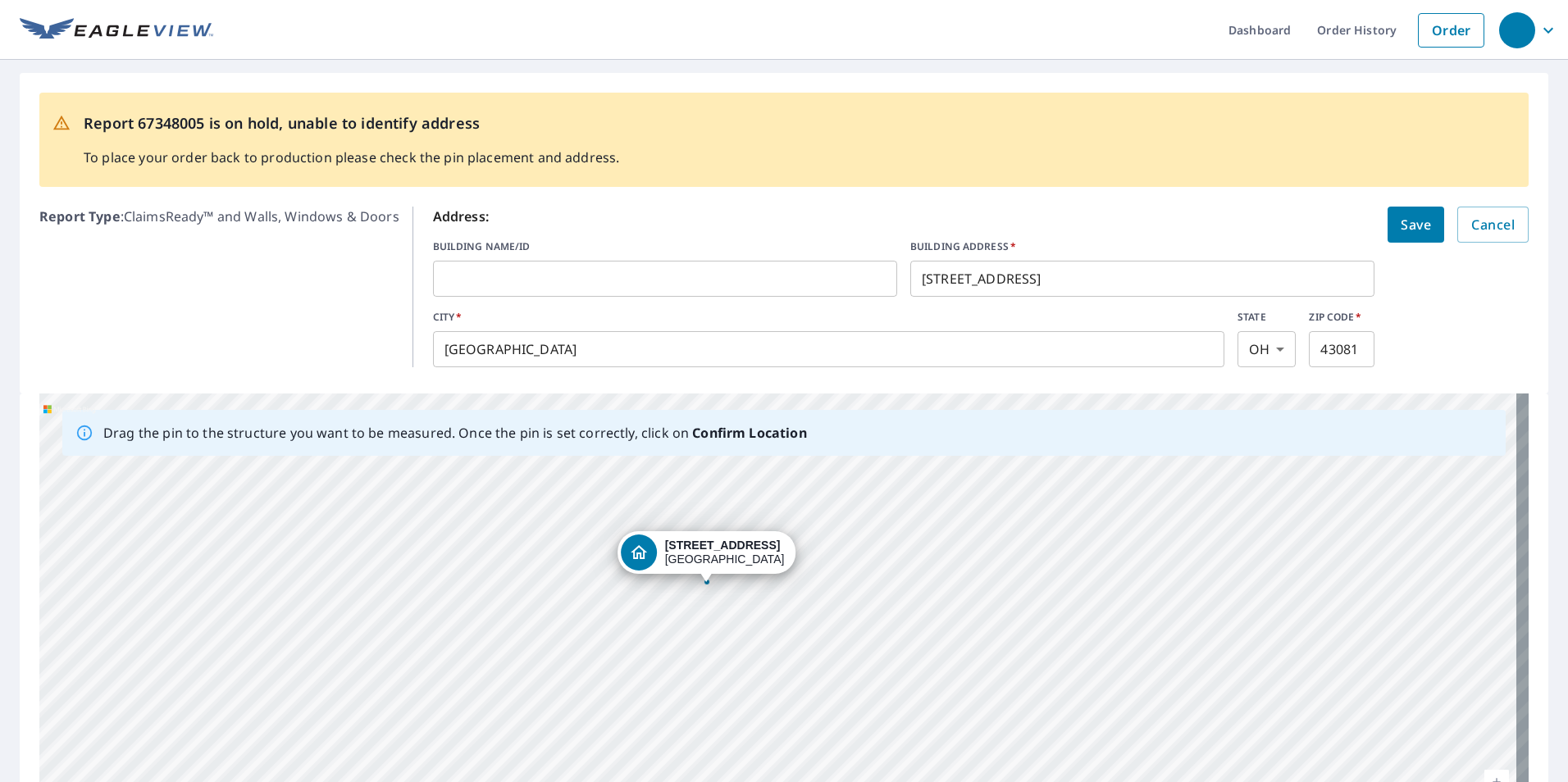
click at [634, 290] on input "text" at bounding box center [664, 279] width 464 height 46
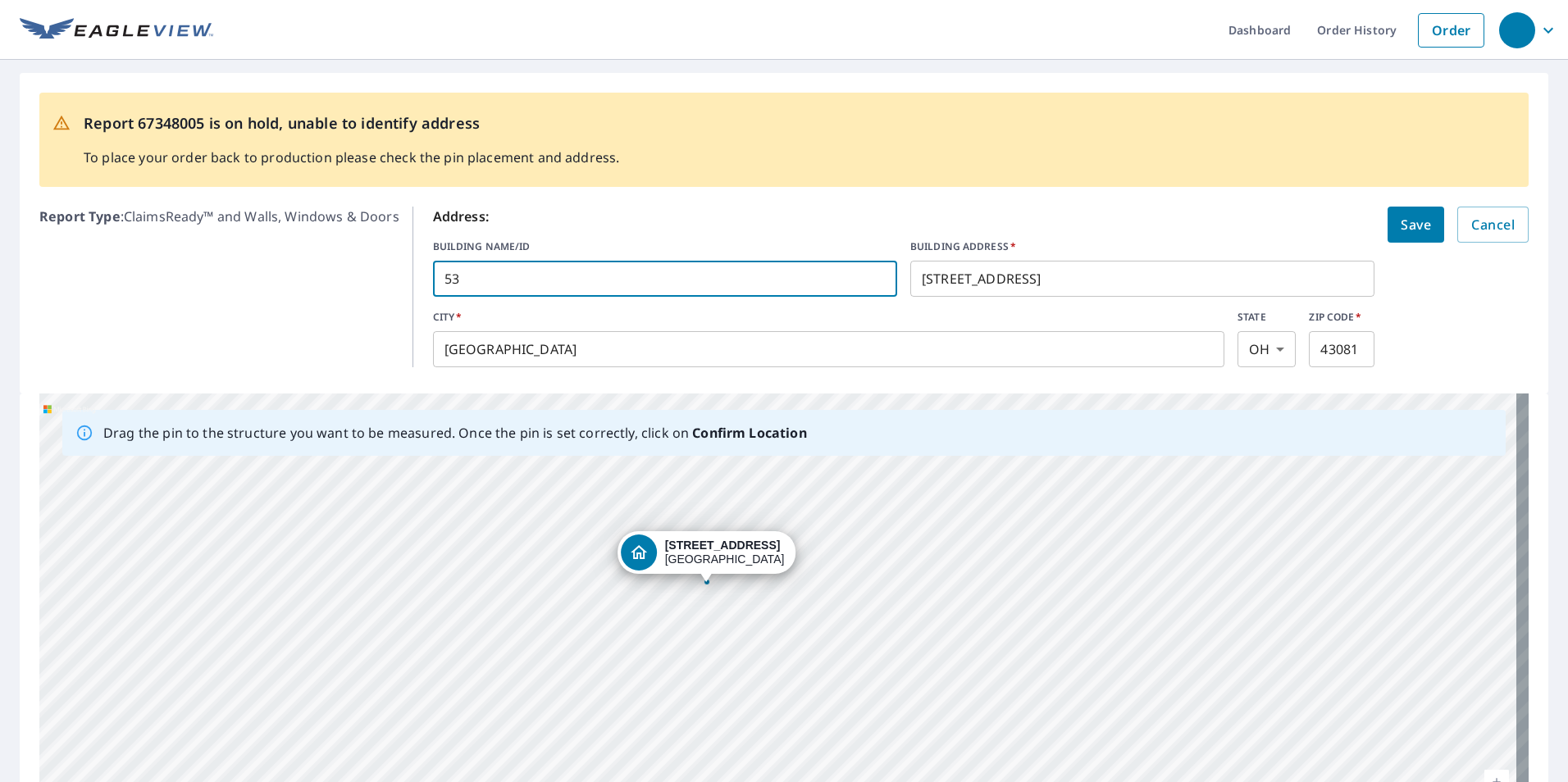
type input "53"
click at [1401, 230] on span "Save" at bounding box center [1416, 224] width 31 height 23
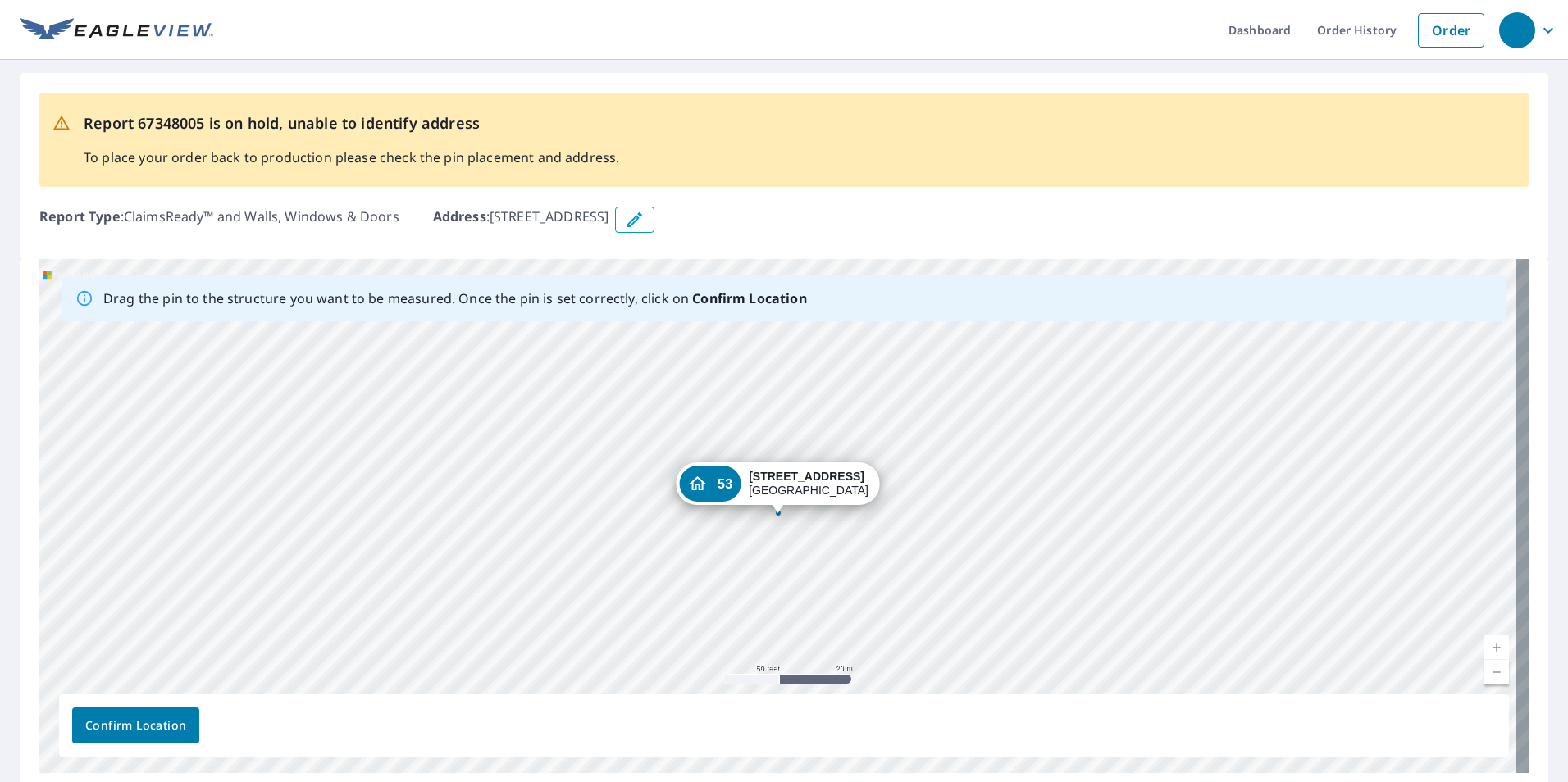
click at [108, 726] on span "Confirm Location" at bounding box center [135, 726] width 100 height 21
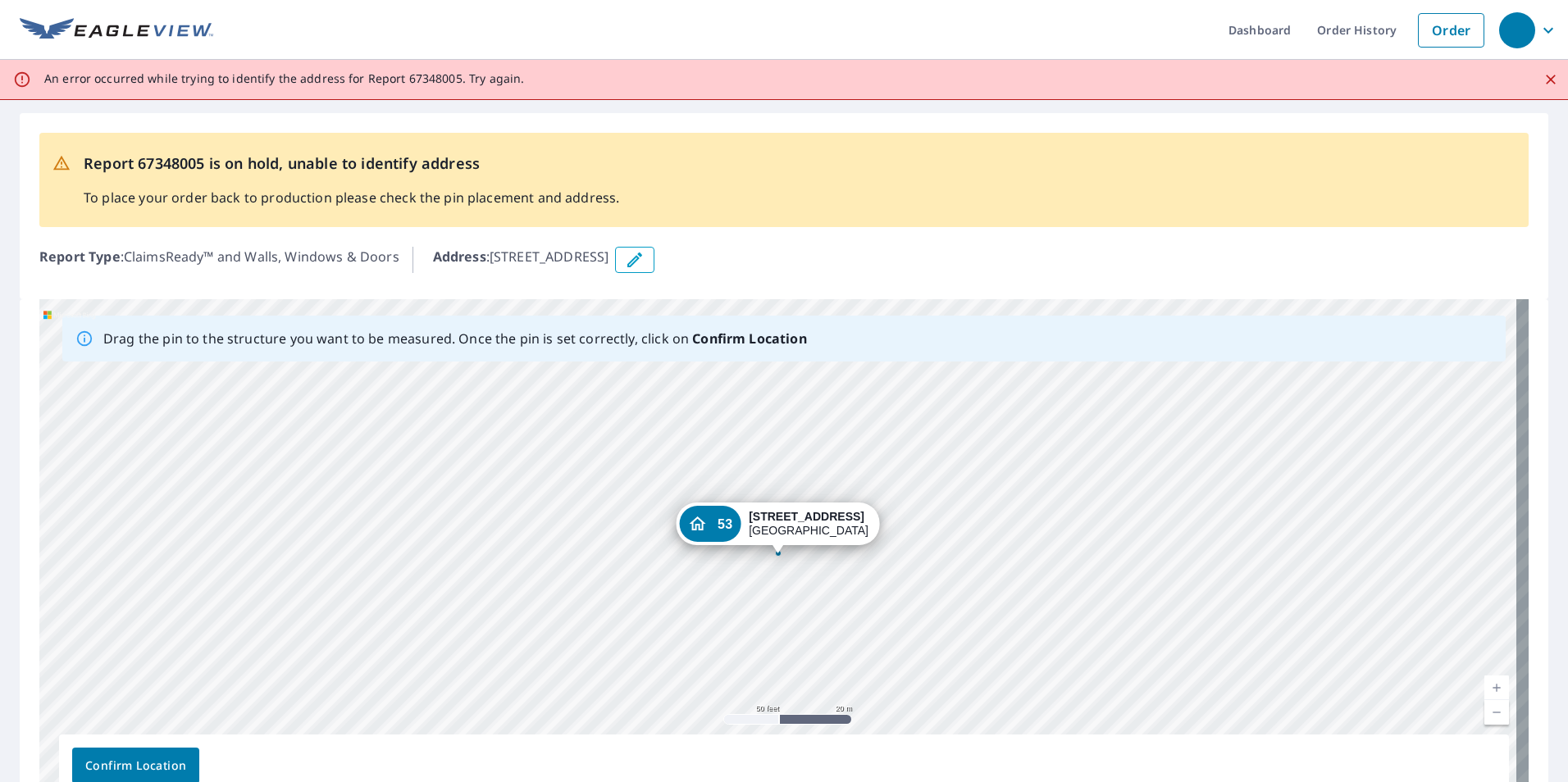
click at [1543, 84] on icon "Close" at bounding box center [1551, 80] width 16 height 16
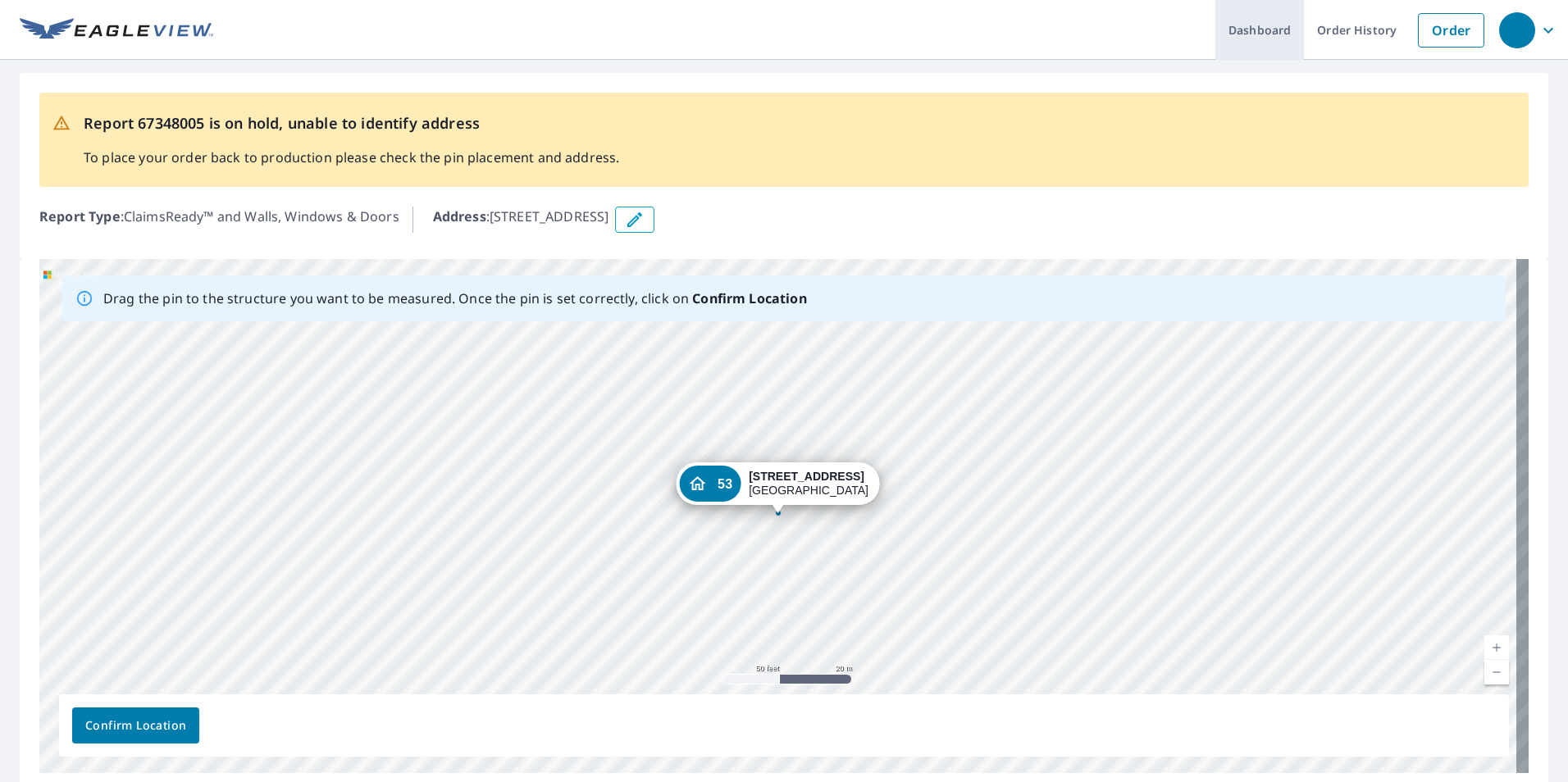
click at [1248, 31] on link "Dashboard" at bounding box center [1259, 30] width 89 height 60
